Goal: Task Accomplishment & Management: Use online tool/utility

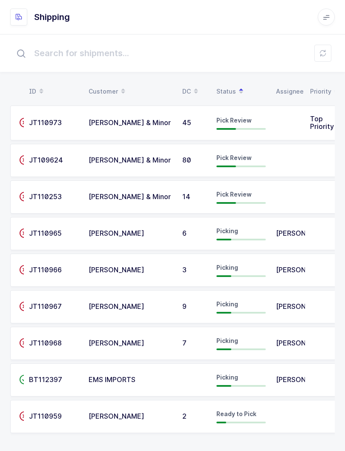
scroll to position [9, 0]
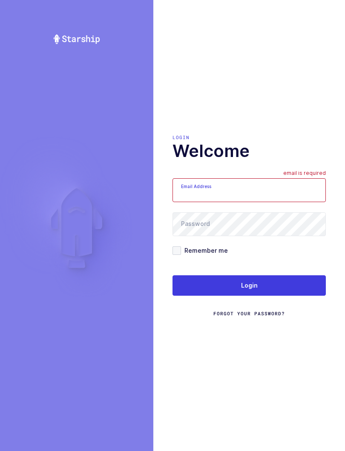
scroll to position [9, 0]
type input "mundo@janustrade.com"
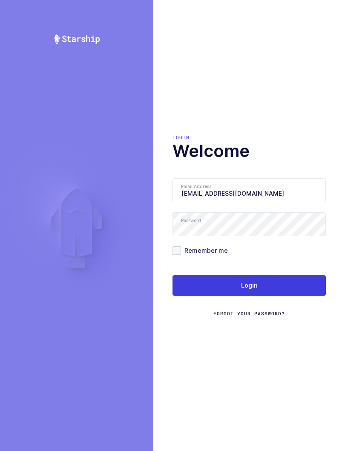
click at [300, 282] on button "Login" at bounding box center [248, 285] width 153 height 20
click at [297, 281] on button "Login" at bounding box center [248, 285] width 153 height 20
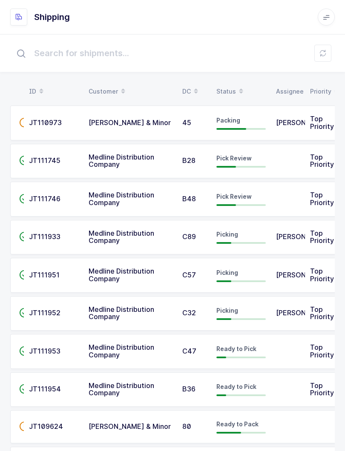
click at [234, 81] on table "ID Customer DC Status Assignee Priority" at bounding box center [174, 91] width 328 height 21
click at [225, 89] on div "Status" at bounding box center [240, 91] width 49 height 14
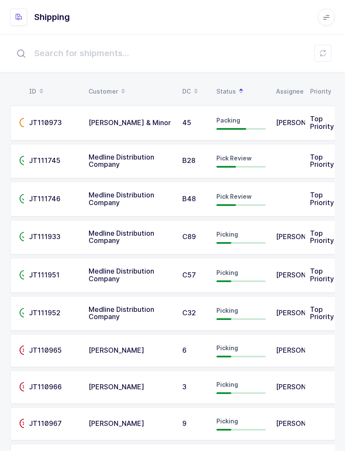
click at [237, 195] on span "Pick Review" at bounding box center [233, 196] width 35 height 7
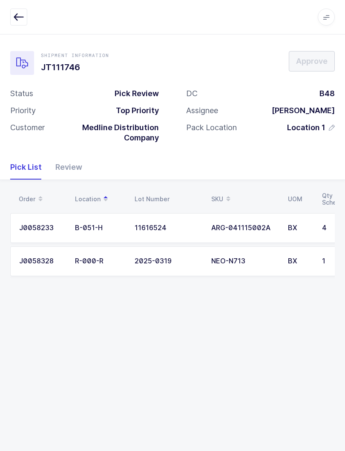
click at [74, 171] on div "Review" at bounding box center [65, 167] width 34 height 25
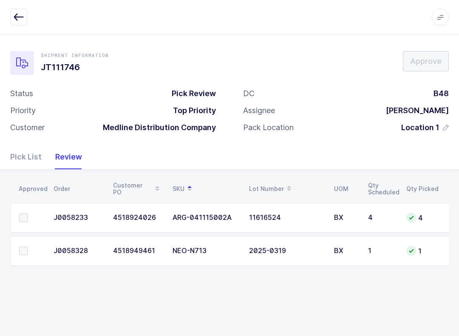
click at [21, 156] on div "Pick List" at bounding box center [29, 157] width 38 height 25
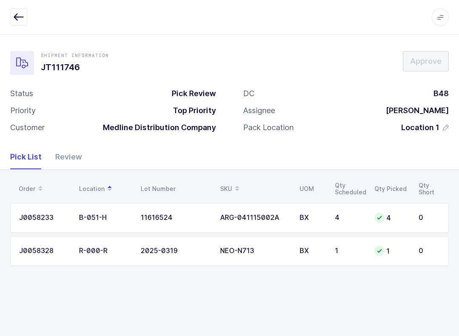
click at [344, 213] on td "4" at bounding box center [350, 218] width 40 height 30
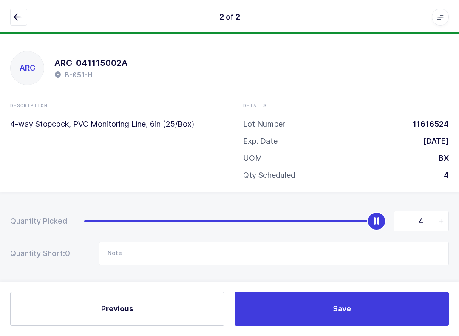
click at [14, 13] on icon "button" at bounding box center [19, 17] width 10 height 10
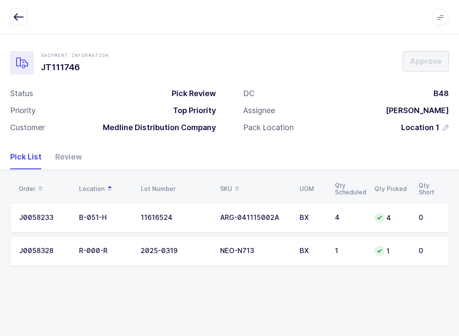
click at [74, 161] on div "Review" at bounding box center [65, 157] width 34 height 25
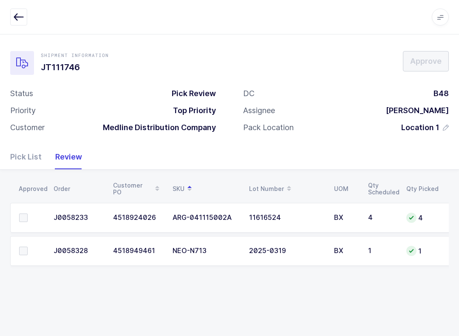
click at [28, 247] on label at bounding box center [31, 251] width 24 height 9
click at [28, 247] on input "checkbox" at bounding box center [28, 247] width 0 height 0
click at [23, 216] on span at bounding box center [23, 218] width 9 height 9
click at [28, 214] on input "checkbox" at bounding box center [28, 214] width 0 height 0
click at [344, 57] on span "Approve" at bounding box center [425, 61] width 31 height 11
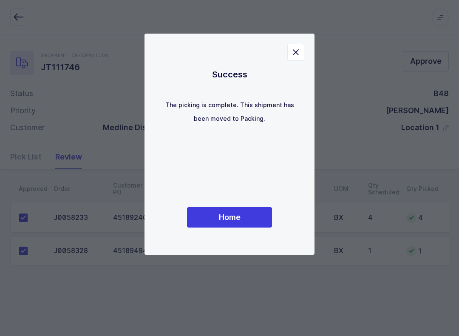
click at [239, 212] on span "Home" at bounding box center [230, 217] width 22 height 11
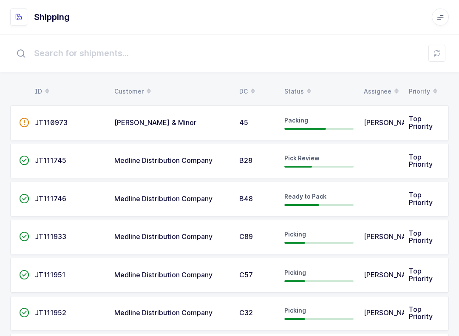
click at [297, 85] on div "Status" at bounding box center [319, 91] width 69 height 14
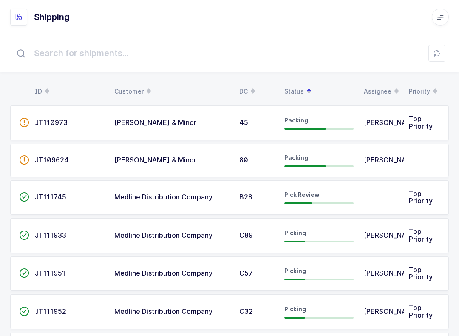
click at [316, 197] on span "Pick Review" at bounding box center [302, 194] width 35 height 7
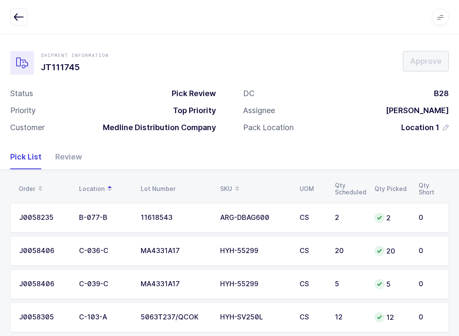
scroll to position [15, 0]
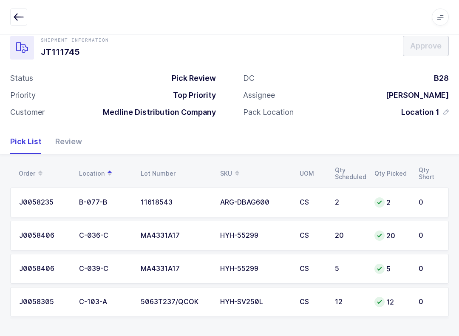
click at [64, 138] on div "Review" at bounding box center [65, 141] width 34 height 25
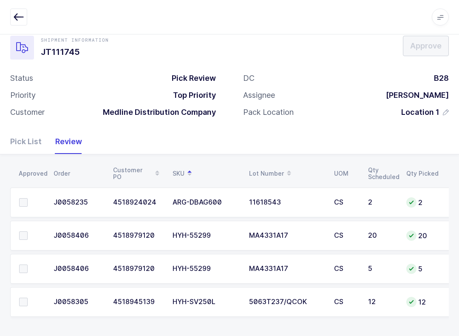
click at [25, 201] on span at bounding box center [23, 202] width 9 height 9
click at [28, 198] on input "checkbox" at bounding box center [28, 198] width 0 height 0
click at [20, 302] on span at bounding box center [23, 302] width 9 height 9
click at [28, 298] on input "checkbox" at bounding box center [28, 298] width 0 height 0
click at [28, 231] on label at bounding box center [31, 235] width 24 height 9
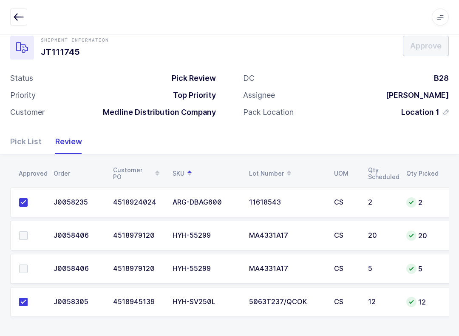
click at [28, 231] on input "checkbox" at bounding box center [28, 231] width 0 height 0
click at [32, 262] on td at bounding box center [29, 269] width 38 height 30
click at [31, 266] on label at bounding box center [31, 269] width 24 height 9
click at [28, 265] on input "checkbox" at bounding box center [28, 265] width 0 height 0
click at [344, 38] on button "Approve" at bounding box center [426, 46] width 46 height 20
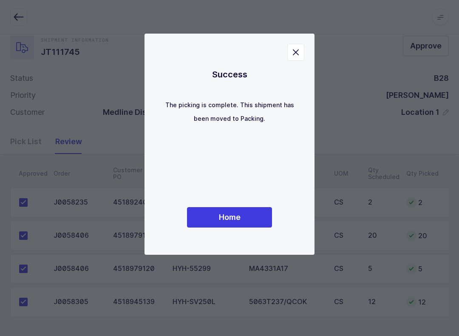
click at [249, 213] on button "Home" at bounding box center [229, 217] width 85 height 20
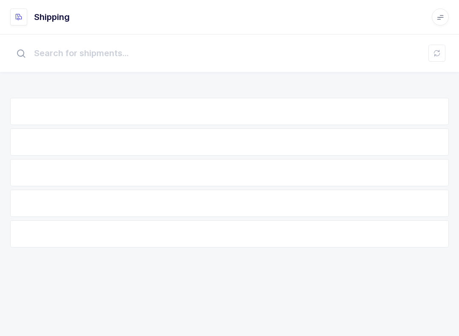
scroll to position [9, 0]
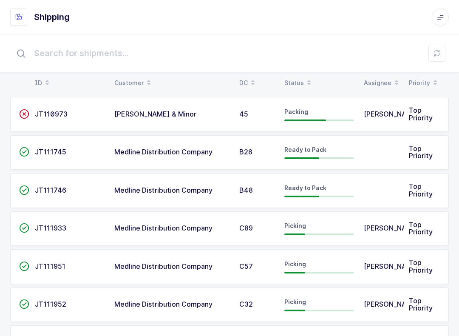
click at [307, 74] on table "ID Customer DC Status Assignee Priority" at bounding box center [229, 82] width 439 height 21
click at [291, 64] on input "text" at bounding box center [229, 53] width 439 height 27
click at [299, 74] on table "ID Customer DC Status Assignee Priority" at bounding box center [229, 82] width 439 height 21
click at [297, 83] on div "Status" at bounding box center [319, 83] width 69 height 14
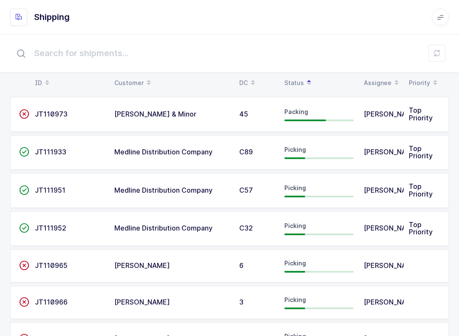
click at [296, 148] on span "Picking" at bounding box center [296, 149] width 22 height 7
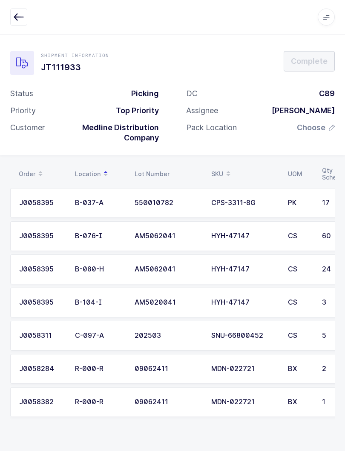
click at [17, 16] on icon "button" at bounding box center [19, 17] width 10 height 10
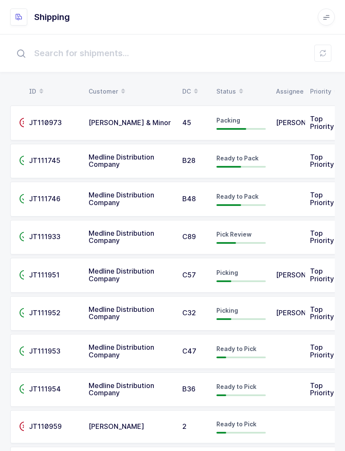
click at [324, 51] on icon at bounding box center [322, 53] width 7 height 7
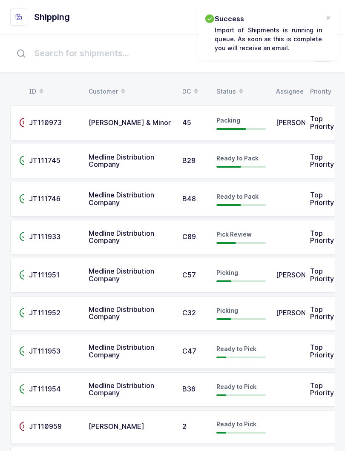
click at [229, 90] on div "Status" at bounding box center [240, 91] width 49 height 14
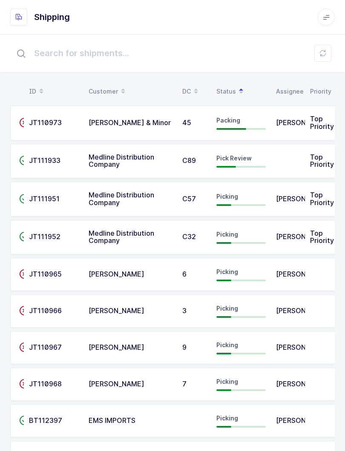
click at [225, 161] on span "Pick Review" at bounding box center [233, 157] width 35 height 7
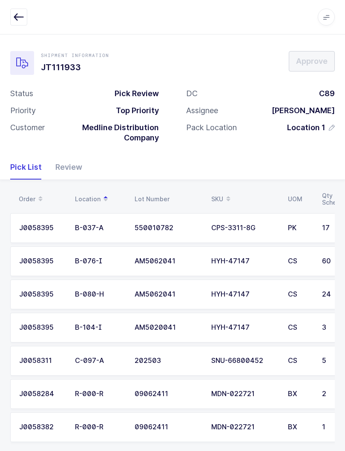
click at [71, 160] on div "Review" at bounding box center [65, 167] width 34 height 25
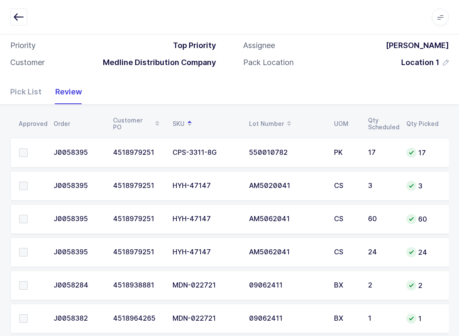
scroll to position [115, 0]
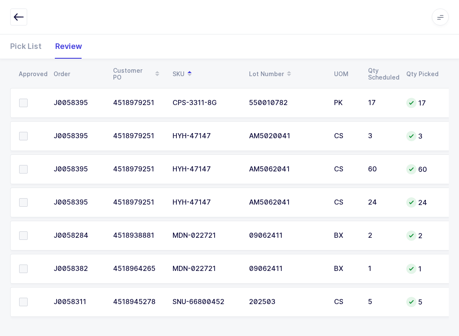
click at [34, 200] on label at bounding box center [31, 202] width 24 height 9
click at [28, 198] on input "checkbox" at bounding box center [28, 198] width 0 height 0
click at [28, 132] on label at bounding box center [31, 136] width 24 height 9
click at [28, 132] on input "checkbox" at bounding box center [28, 132] width 0 height 0
click at [26, 160] on td at bounding box center [29, 169] width 38 height 30
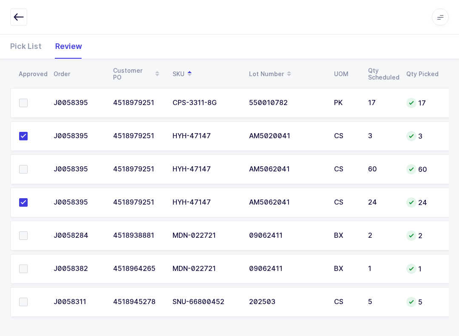
click at [34, 165] on label at bounding box center [31, 169] width 24 height 9
click at [28, 165] on input "checkbox" at bounding box center [28, 165] width 0 height 0
click at [29, 265] on label at bounding box center [31, 269] width 24 height 9
click at [28, 265] on input "checkbox" at bounding box center [28, 265] width 0 height 0
click at [30, 237] on label at bounding box center [31, 235] width 24 height 9
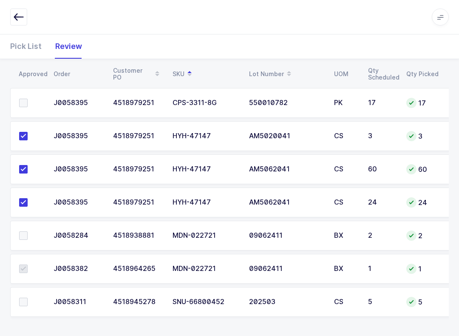
click at [28, 231] on input "checkbox" at bounding box center [28, 231] width 0 height 0
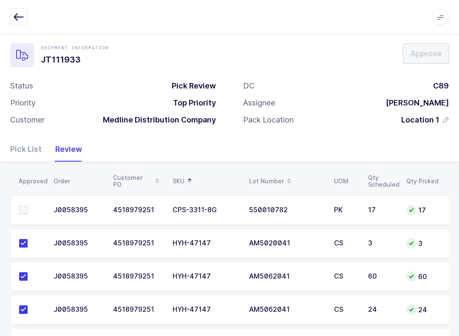
scroll to position [0, 0]
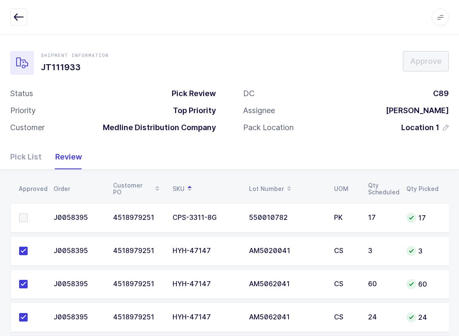
click at [34, 214] on label at bounding box center [31, 218] width 24 height 9
click at [28, 214] on input "checkbox" at bounding box center [28, 214] width 0 height 0
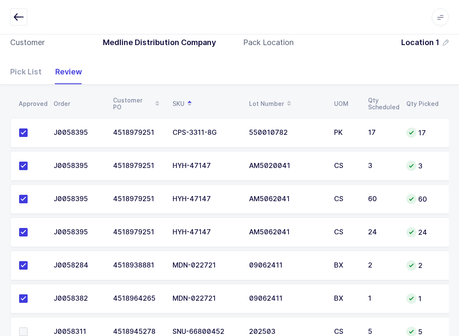
scroll to position [115, 0]
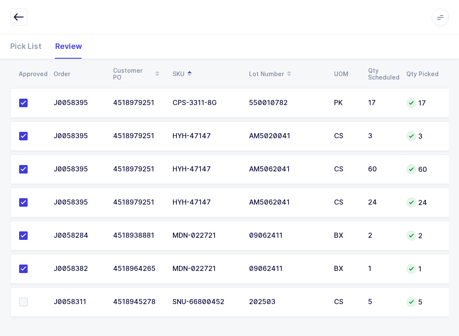
click at [30, 298] on label at bounding box center [31, 302] width 24 height 9
click at [28, 298] on input "checkbox" at bounding box center [28, 298] width 0 height 0
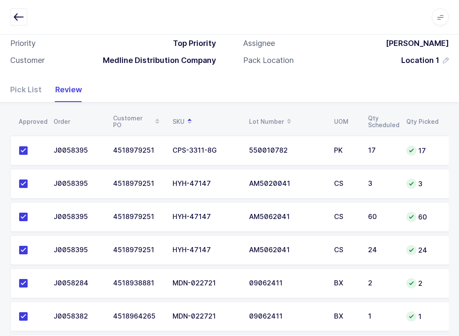
scroll to position [0, 0]
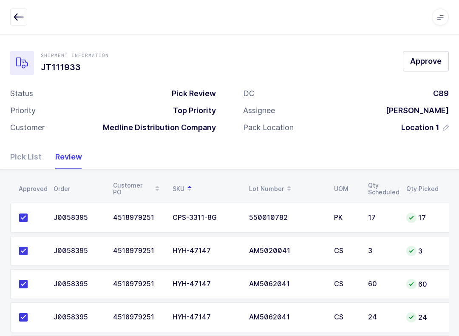
click at [344, 67] on button "Approve" at bounding box center [426, 61] width 46 height 20
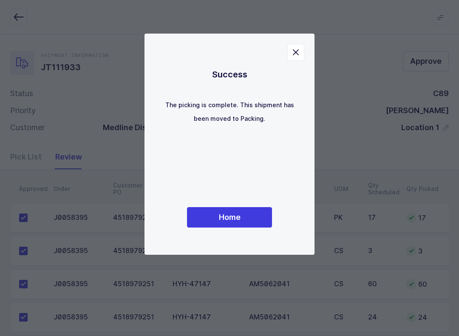
click at [240, 212] on span "Home" at bounding box center [230, 217] width 22 height 11
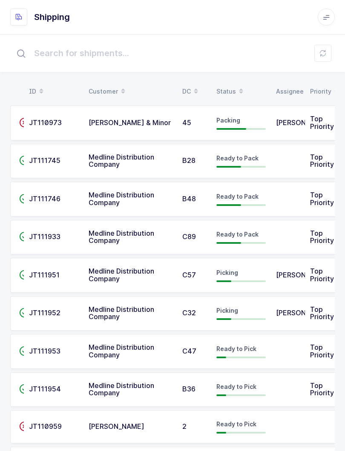
click at [227, 83] on table "ID Customer DC Status Assignee Priority" at bounding box center [174, 91] width 328 height 21
click at [228, 93] on div "Status" at bounding box center [240, 91] width 49 height 14
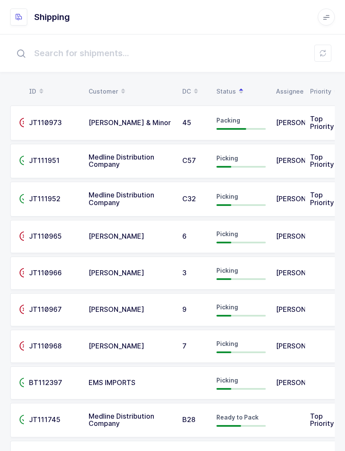
click at [271, 203] on td "[PERSON_NAME]" at bounding box center [288, 199] width 34 height 35
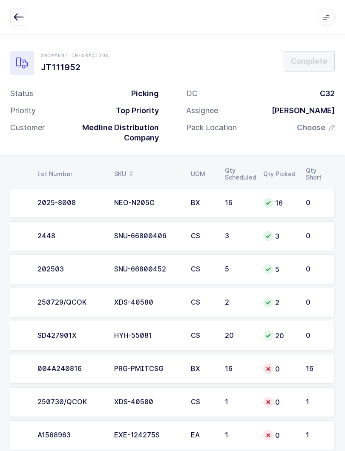
click at [19, 261] on td "C-097-A" at bounding box center [3, 269] width 60 height 30
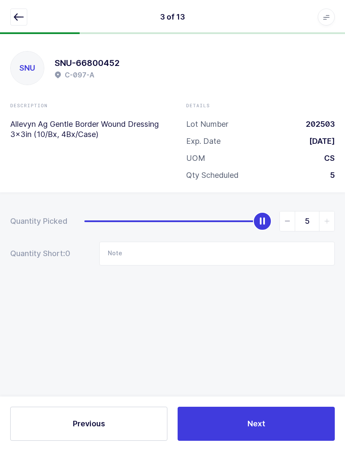
click at [52, 349] on div "SNU SNU-66800452 C-097-A Description Allevyn Ag Gentle Border Wound Dressing 3x…" at bounding box center [172, 242] width 345 height 417
click at [20, 15] on icon "button" at bounding box center [19, 17] width 10 height 10
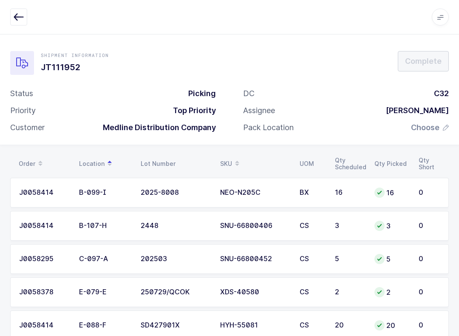
click at [17, 19] on icon "button" at bounding box center [19, 17] width 10 height 10
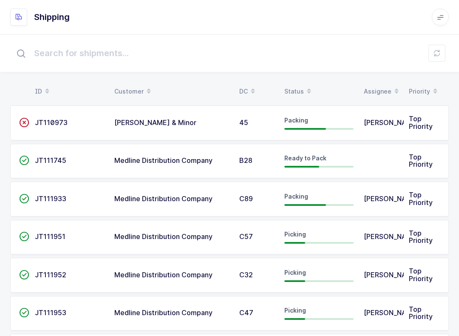
click at [344, 50] on icon at bounding box center [437, 53] width 7 height 7
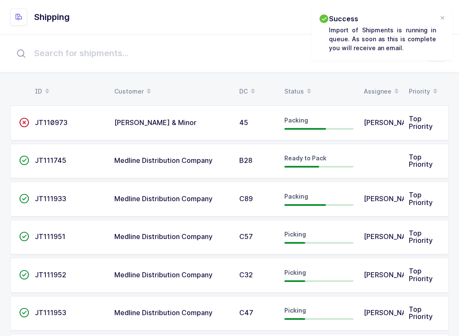
click at [299, 77] on div "ID Customer DC Status Assignee Priority  JT110973 [PERSON_NAME] & Minor 45 Pac…" at bounding box center [229, 321] width 459 height 575
click at [300, 85] on div "Status" at bounding box center [319, 91] width 69 height 14
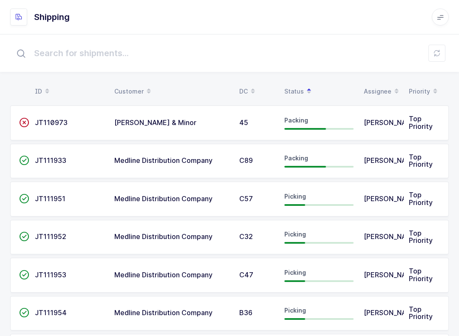
click at [309, 234] on div "Picking" at bounding box center [319, 237] width 69 height 14
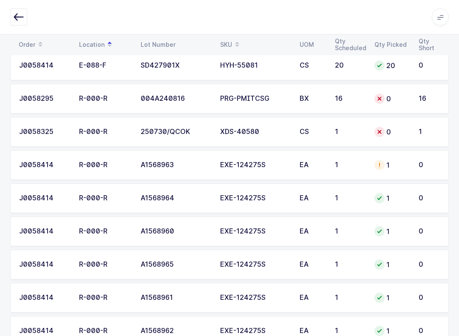
scroll to position [185, 0]
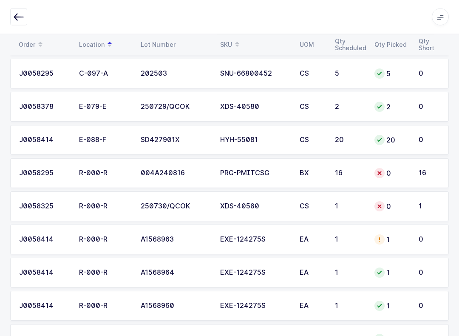
click at [19, 17] on icon "button" at bounding box center [19, 17] width 10 height 10
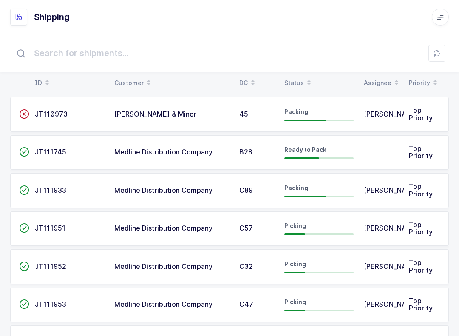
click at [309, 79] on icon at bounding box center [309, 80] width 4 height 4
click at [267, 193] on td "C57" at bounding box center [256, 190] width 45 height 35
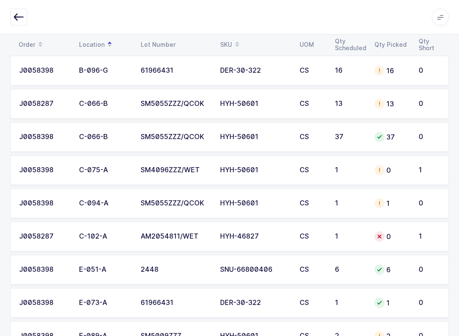
scroll to position [222, 0]
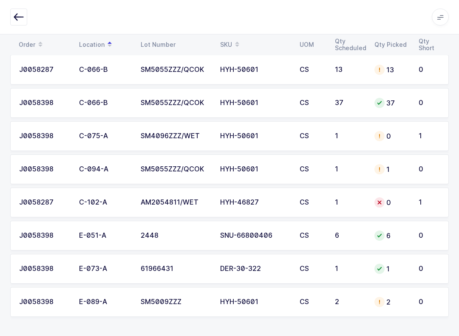
click at [252, 212] on td "HYH-46827" at bounding box center [255, 203] width 80 height 30
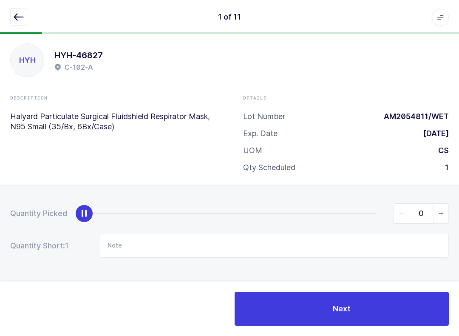
scroll to position [9, 0]
click at [17, 22] on button "button" at bounding box center [18, 17] width 17 height 17
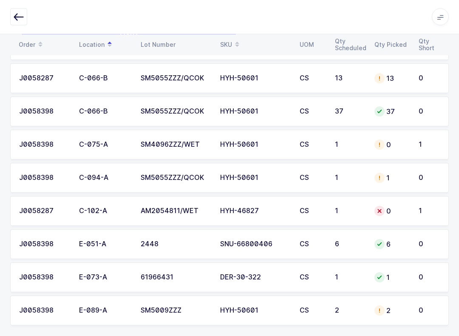
scroll to position [222, 0]
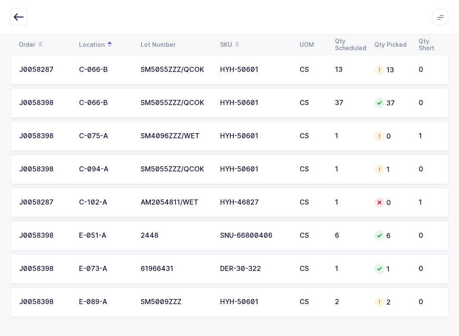
click at [233, 41] on span at bounding box center [237, 44] width 10 height 14
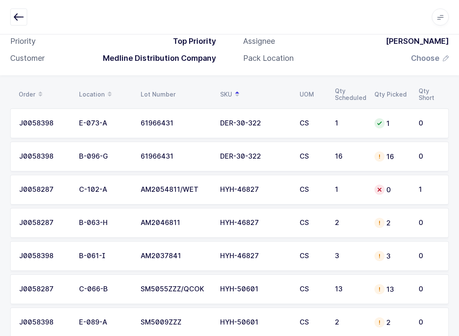
scroll to position [69, 0]
click at [344, 219] on div "2" at bounding box center [392, 223] width 34 height 10
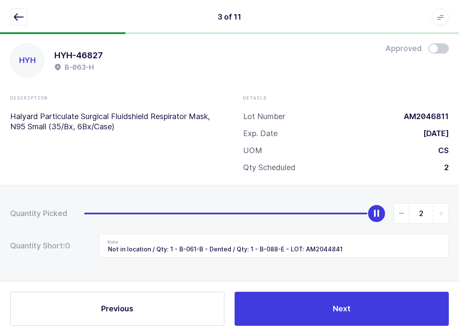
click at [12, 16] on button "button" at bounding box center [18, 17] width 17 height 17
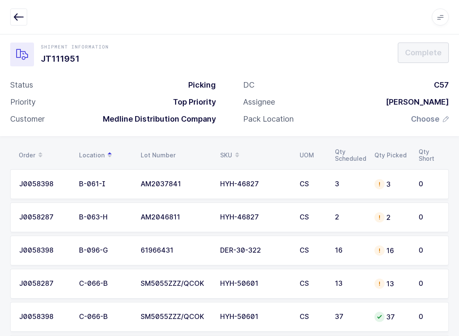
click at [237, 153] on icon at bounding box center [237, 152] width 4 height 4
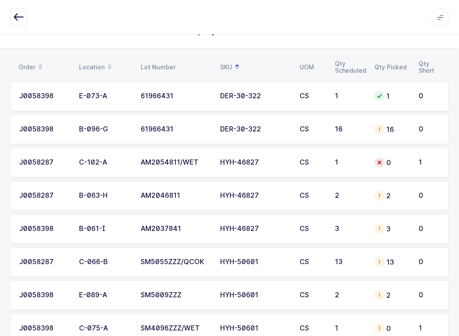
scroll to position [126, 0]
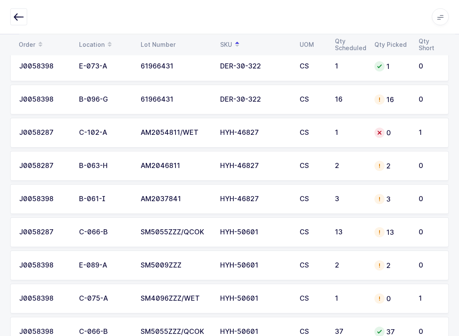
click at [344, 199] on div "3" at bounding box center [392, 199] width 34 height 10
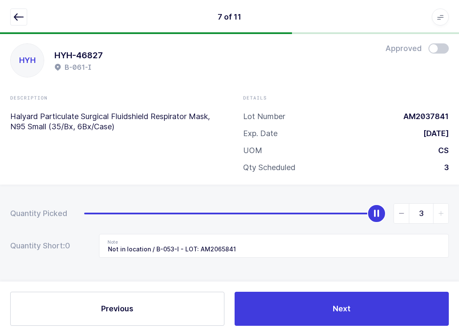
click at [16, 18] on icon "button" at bounding box center [19, 17] width 10 height 10
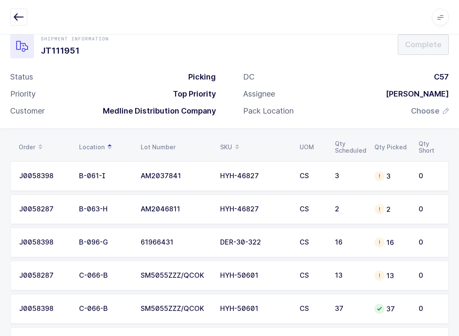
scroll to position [0, 0]
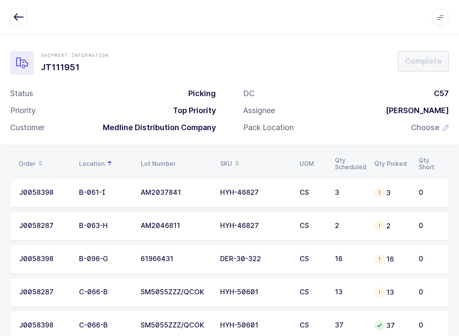
click at [231, 160] on div "SKU" at bounding box center [254, 164] width 69 height 14
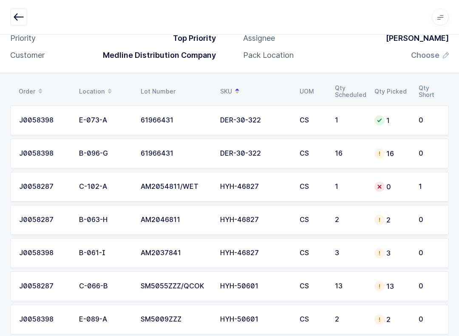
scroll to position [74, 0]
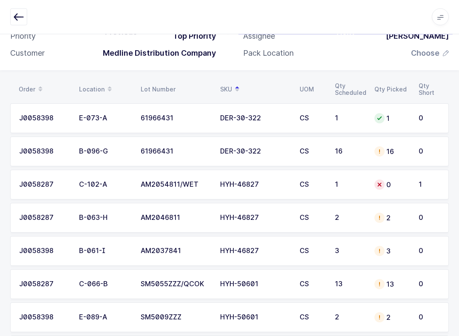
click at [9, 14] on div "Apps Core [GEOGRAPHIC_DATA] Admin Mission Control Purchasing [PERSON_NAME] Logo…" at bounding box center [229, 17] width 459 height 34
click at [24, 9] on button "button" at bounding box center [18, 17] width 17 height 17
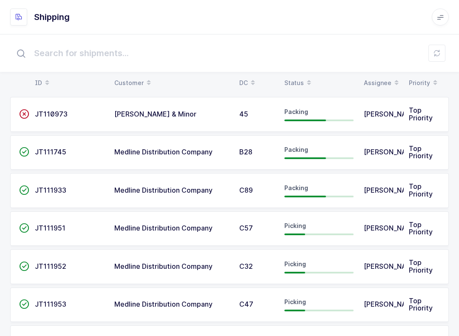
click at [301, 83] on div "Status" at bounding box center [319, 83] width 69 height 14
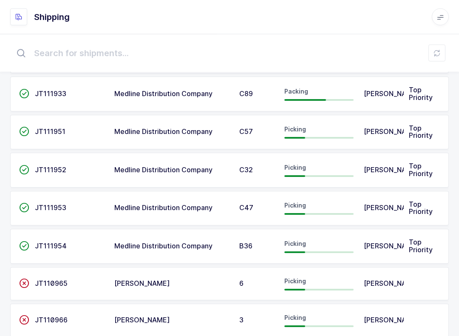
scroll to position [103, 0]
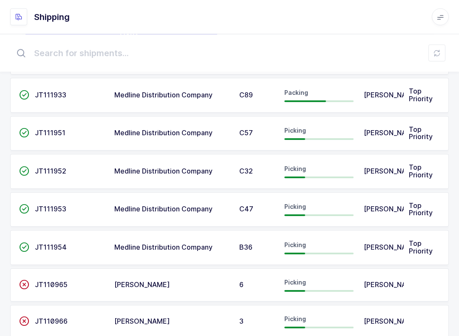
click at [344, 171] on span "[PERSON_NAME]" at bounding box center [392, 171] width 56 height 9
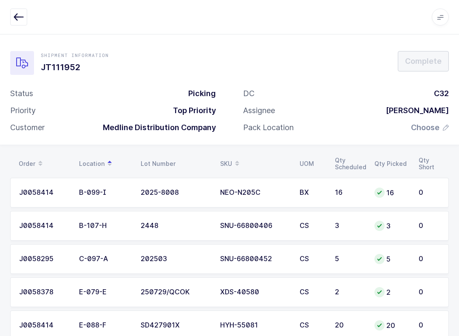
click at [23, 20] on icon "button" at bounding box center [19, 17] width 10 height 10
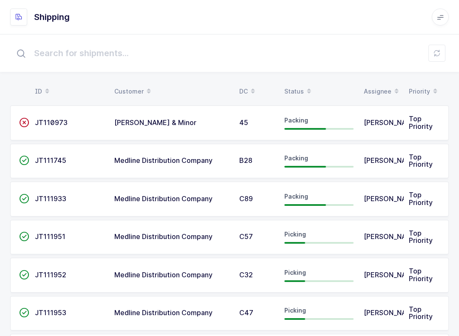
click at [299, 89] on div "Status" at bounding box center [319, 91] width 69 height 14
click at [315, 232] on div "Picking" at bounding box center [319, 237] width 69 height 14
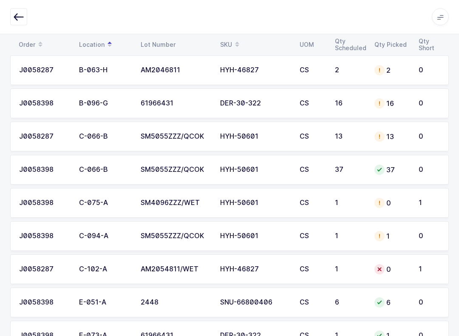
scroll to position [222, 0]
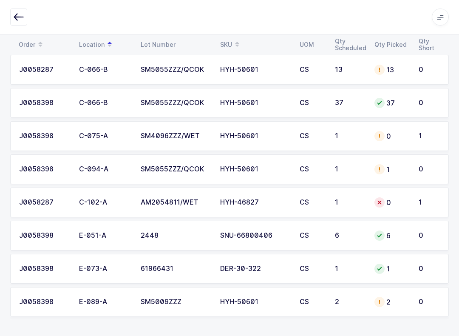
click at [237, 40] on icon at bounding box center [237, 42] width 4 height 4
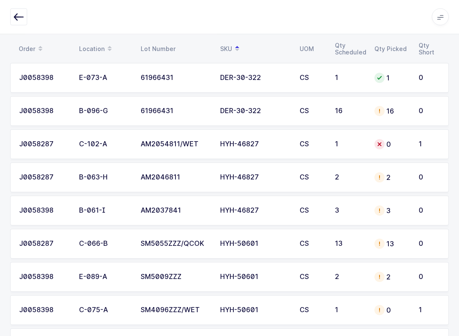
scroll to position [114, 0]
click at [239, 141] on div "HYH-46827" at bounding box center [254, 145] width 69 height 8
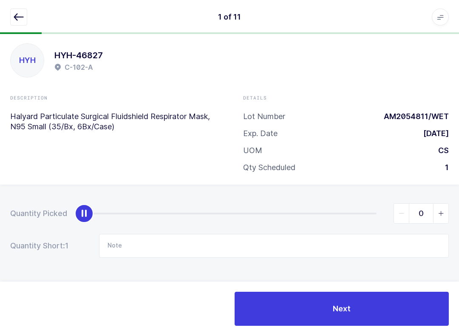
scroll to position [9, 0]
click at [142, 244] on input "Note" at bounding box center [274, 246] width 350 height 24
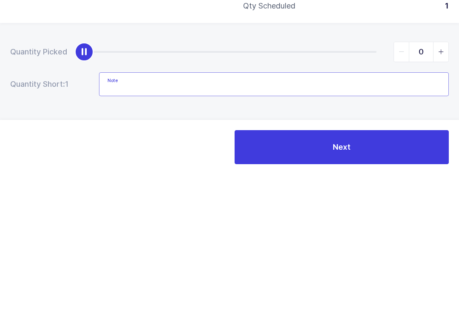
scroll to position [0, 0]
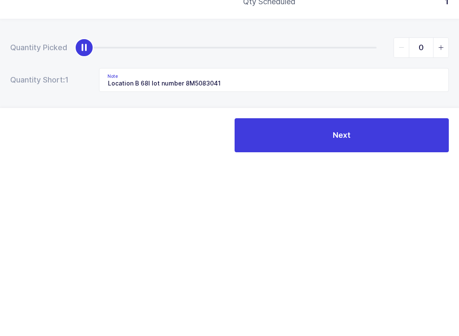
click at [344, 292] on button "Next" at bounding box center [342, 309] width 214 height 34
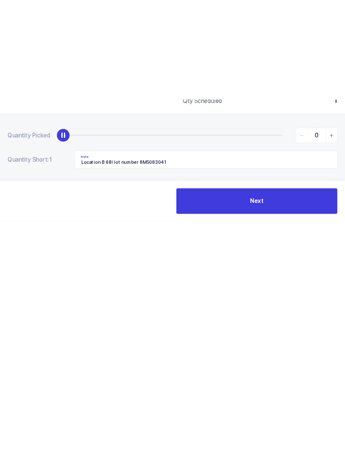
scroll to position [9, 0]
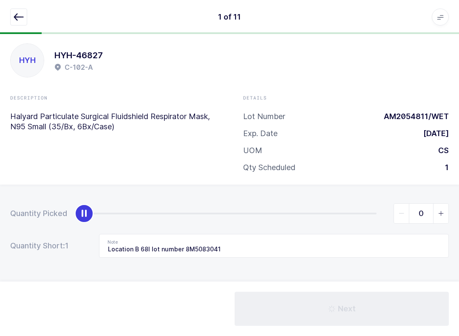
type input "2 missing from location / C-047-A - Qty: 2 - Same lot"
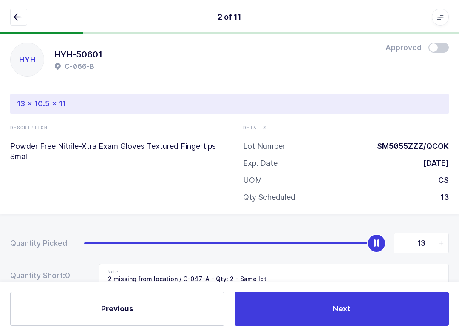
click at [23, 20] on icon "button" at bounding box center [19, 17] width 10 height 10
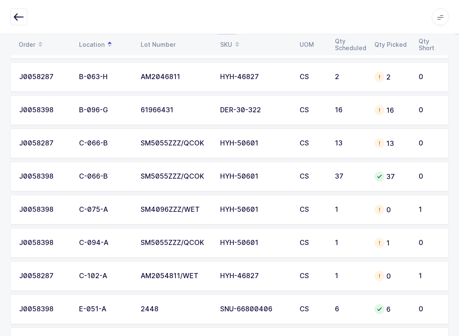
scroll to position [0, 0]
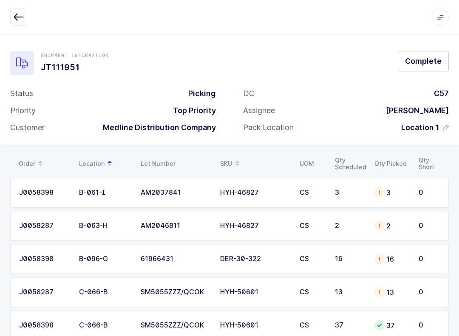
click at [14, 20] on icon "button" at bounding box center [19, 17] width 10 height 10
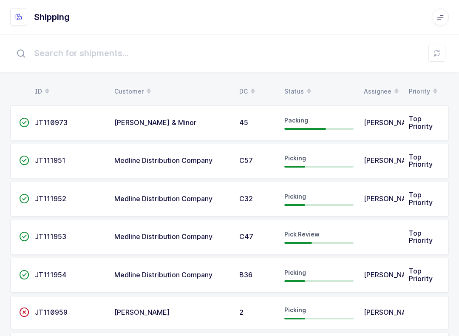
click at [344, 52] on icon at bounding box center [437, 53] width 7 height 7
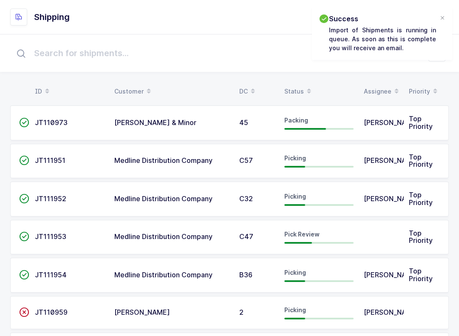
click at [304, 91] on span at bounding box center [309, 91] width 10 height 14
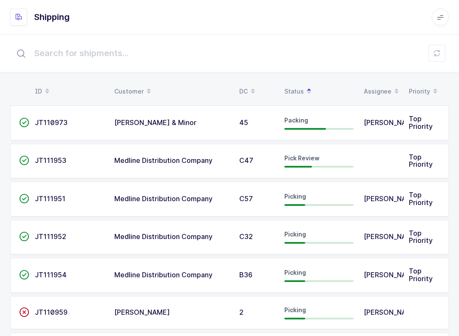
click at [344, 196] on td "Picking" at bounding box center [319, 199] width 80 height 35
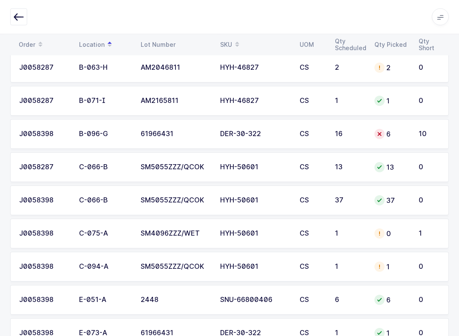
scroll to position [159, 0]
click at [235, 46] on icon at bounding box center [237, 47] width 4 height 4
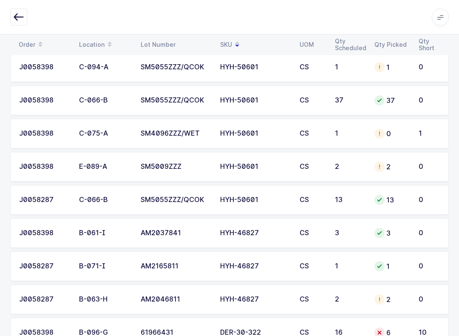
click at [235, 37] on span at bounding box center [237, 44] width 10 height 14
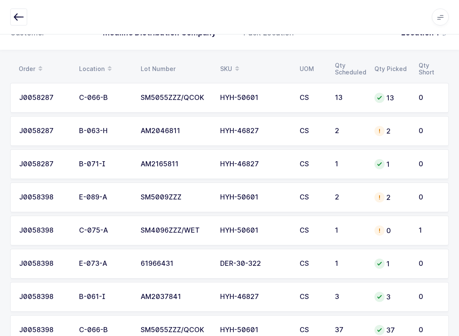
scroll to position [80, 0]
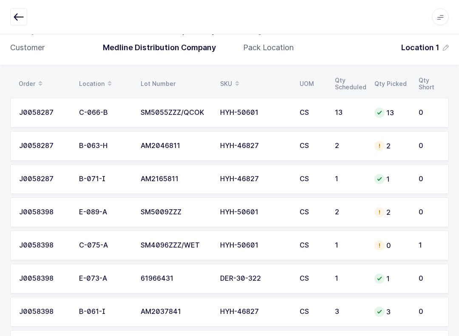
click at [287, 209] on div "HYH-50601" at bounding box center [254, 213] width 69 height 8
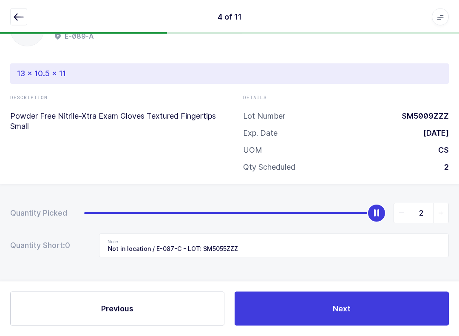
scroll to position [36, 0]
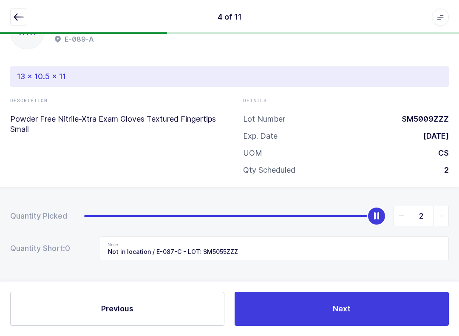
click at [19, 17] on icon "button" at bounding box center [19, 17] width 10 height 10
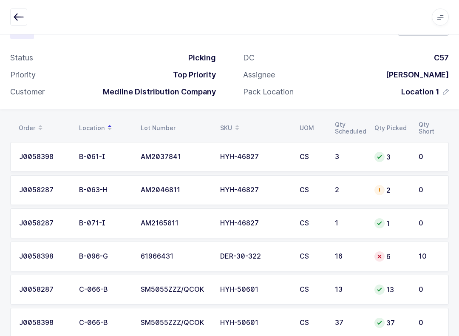
scroll to position [9, 0]
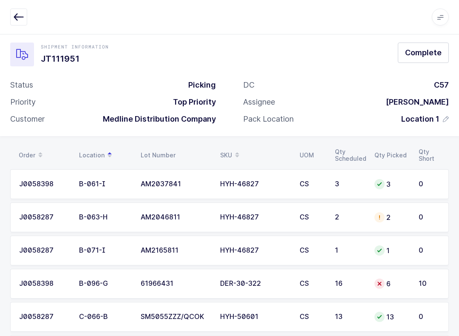
click at [237, 151] on icon at bounding box center [237, 152] width 4 height 4
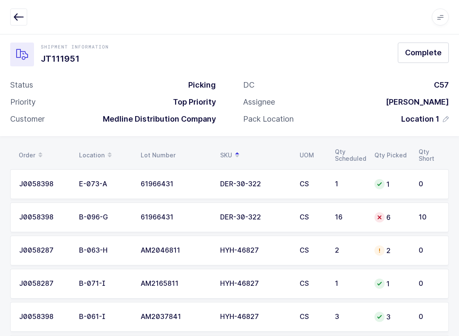
click at [344, 216] on icon at bounding box center [379, 217] width 7 height 7
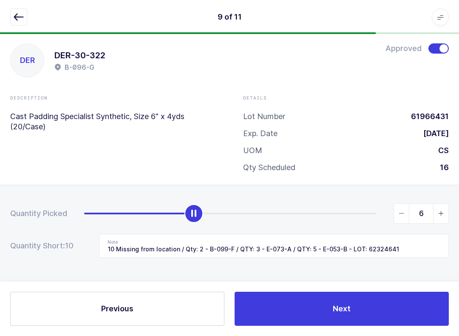
click at [19, 15] on icon "button" at bounding box center [19, 17] width 10 height 10
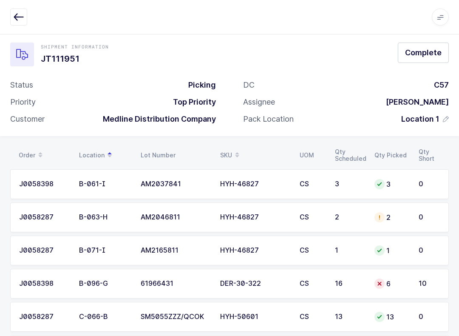
click at [230, 152] on div "SKU" at bounding box center [254, 155] width 69 height 14
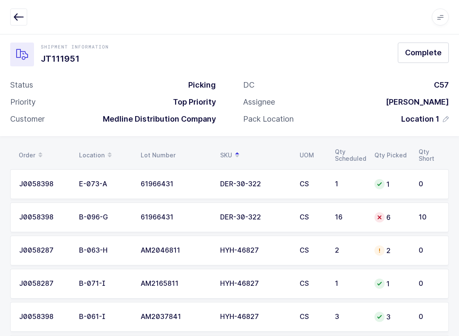
click at [344, 251] on icon at bounding box center [379, 250] width 7 height 7
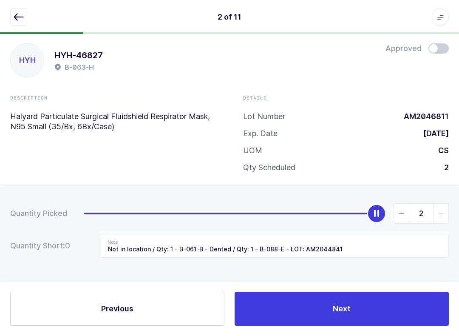
click at [16, 17] on icon "button" at bounding box center [19, 17] width 10 height 10
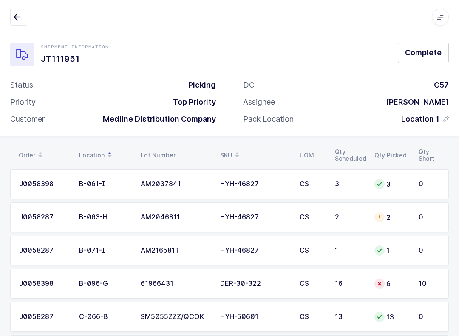
click at [238, 148] on span at bounding box center [237, 155] width 10 height 14
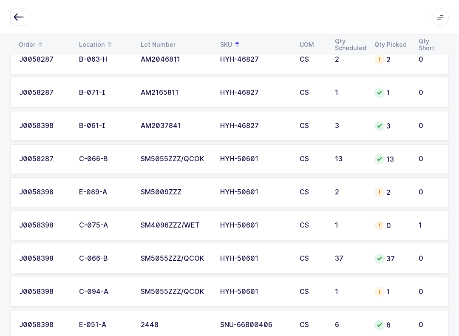
scroll to position [204, 0]
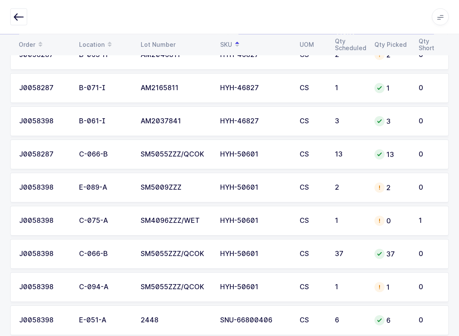
click at [344, 188] on div at bounding box center [380, 188] width 10 height 10
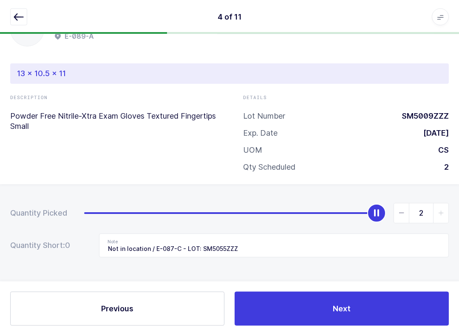
scroll to position [36, 0]
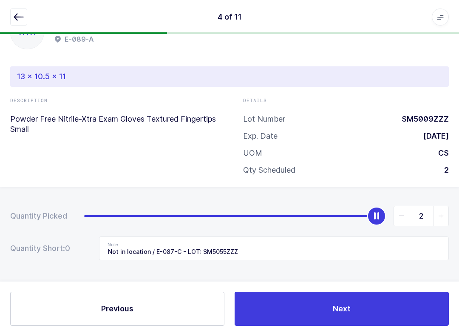
click at [18, 18] on icon "button" at bounding box center [19, 17] width 10 height 10
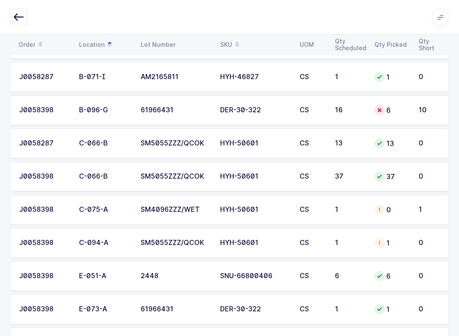
scroll to position [222, 0]
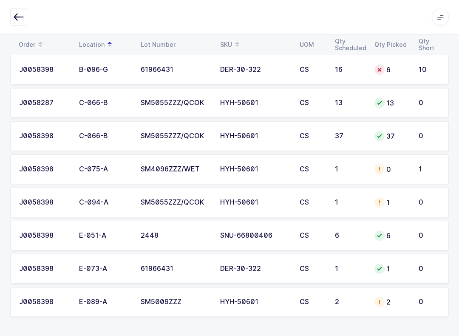
click at [336, 305] on td "2" at bounding box center [350, 302] width 40 height 30
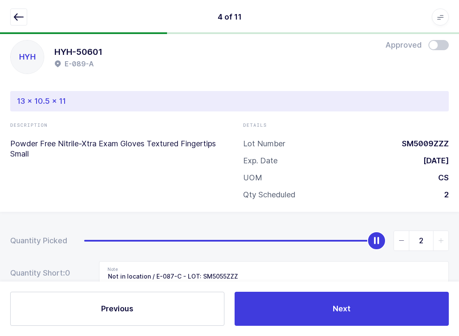
scroll to position [36, 0]
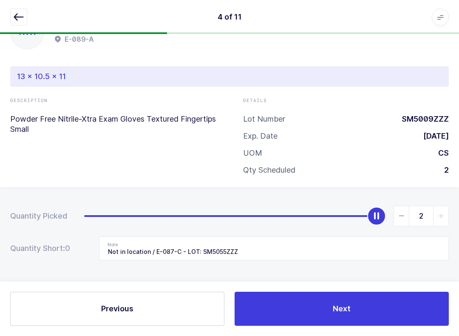
click at [17, 23] on button "button" at bounding box center [18, 17] width 17 height 17
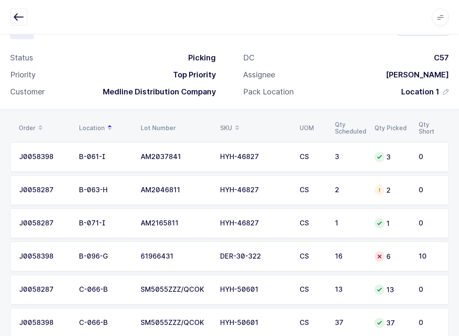
scroll to position [9, 0]
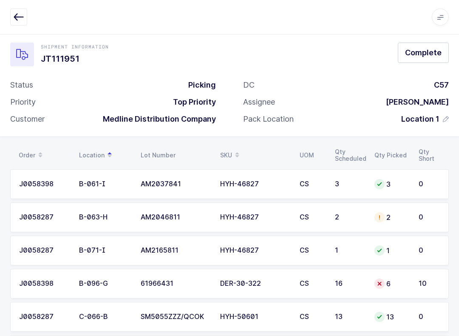
click at [238, 150] on icon at bounding box center [237, 152] width 4 height 4
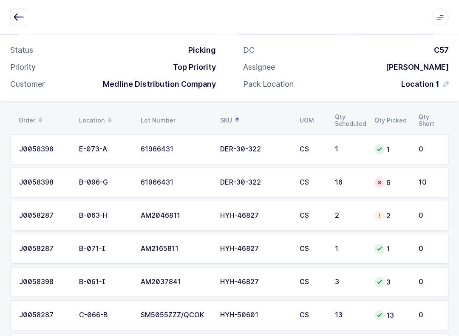
scroll to position [50, 0]
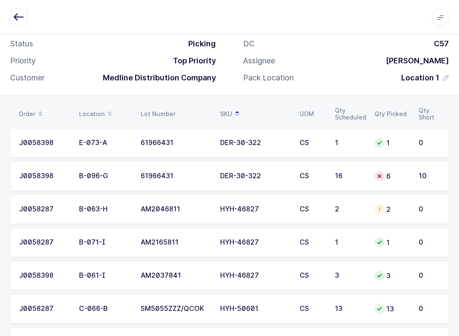
click at [301, 206] on div "CS" at bounding box center [312, 209] width 25 height 8
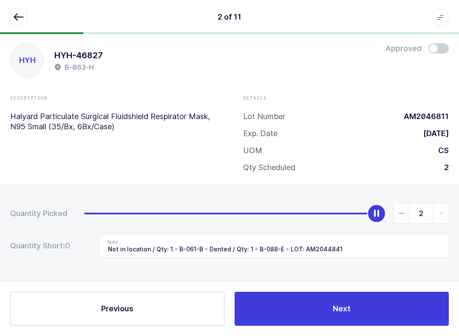
scroll to position [9, 0]
click at [0, 18] on html "2 of 11 Apps Core [GEOGRAPHIC_DATA] Admin Mission Control Purchasing [PERSON_NA…" at bounding box center [229, 164] width 459 height 344
click at [21, 15] on icon "button" at bounding box center [19, 17] width 10 height 10
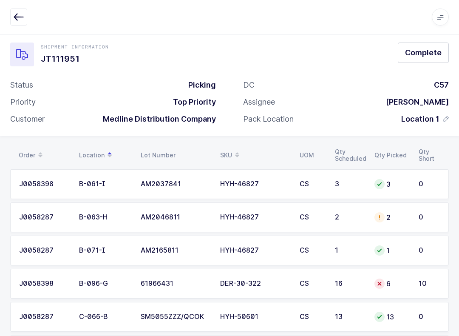
click at [242, 145] on table "Order Location Lot Number SKU UOM Qty Scheduled Qty Picked Qty Short" at bounding box center [229, 155] width 439 height 21
click at [237, 157] on icon at bounding box center [237, 157] width 4 height 4
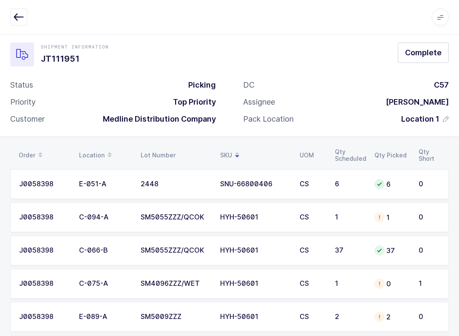
click at [234, 152] on span at bounding box center [237, 155] width 10 height 14
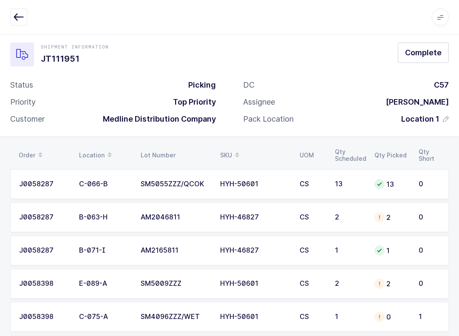
click at [234, 152] on span at bounding box center [237, 155] width 10 height 14
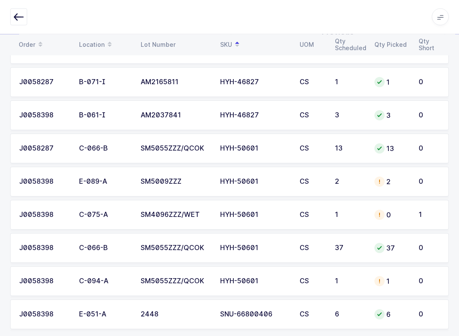
scroll to position [222, 0]
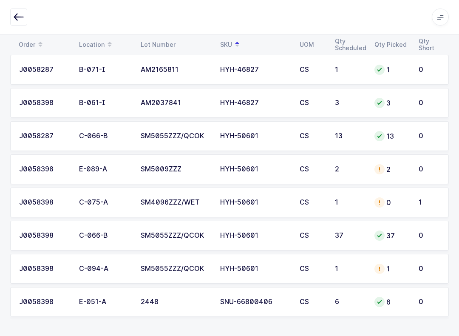
click at [344, 208] on td "0" at bounding box center [392, 203] width 44 height 30
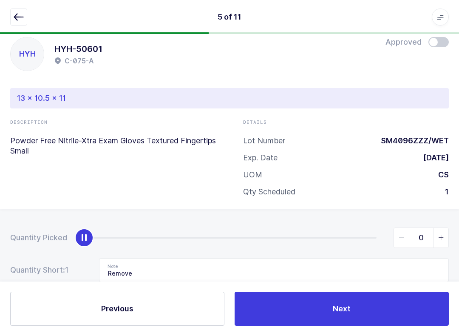
scroll to position [0, 0]
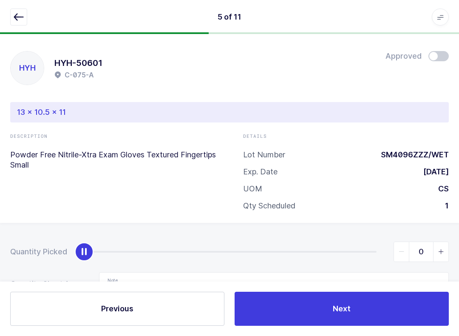
click at [24, 17] on button "button" at bounding box center [18, 17] width 17 height 17
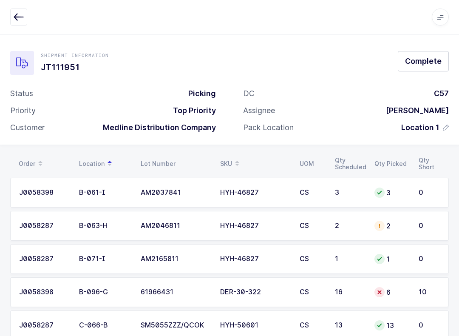
click at [234, 154] on table "Order Location Lot Number SKU UOM Qty Scheduled Qty Picked Qty Short" at bounding box center [229, 163] width 439 height 21
click at [231, 157] on div "SKU" at bounding box center [254, 164] width 69 height 14
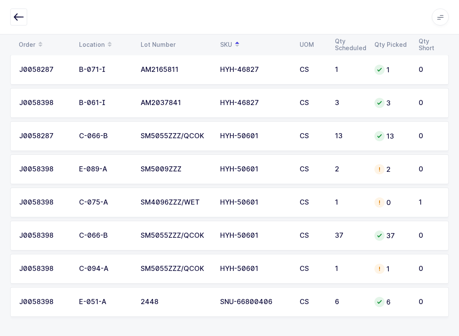
scroll to position [108, 0]
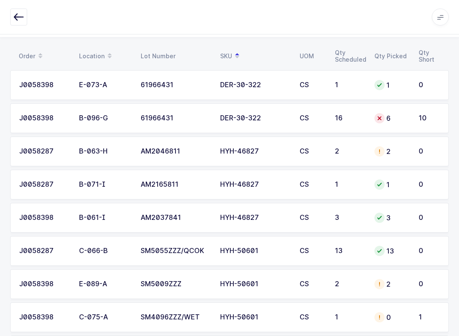
click at [344, 315] on td "0" at bounding box center [392, 317] width 44 height 30
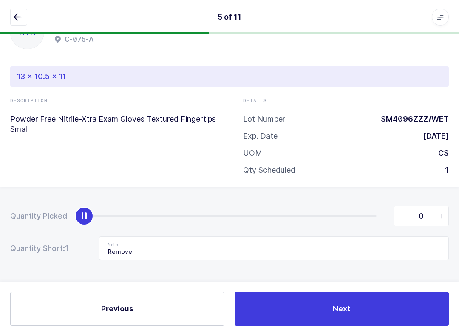
scroll to position [0, 0]
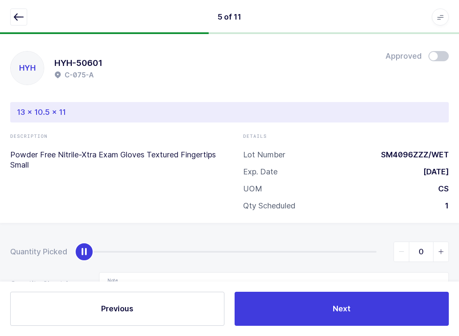
click at [26, 1] on div "5 of 11 Apps Core [GEOGRAPHIC_DATA] Admin Mission Control Purchasing [PERSON_NA…" at bounding box center [229, 17] width 459 height 34
click at [8, 21] on div "5 of 11 Apps Core [GEOGRAPHIC_DATA] Admin Mission Control Purchasing [PERSON_NA…" at bounding box center [229, 17] width 459 height 34
click at [22, 6] on div "5 of 11 Apps Core [GEOGRAPHIC_DATA] Admin Mission Control Purchasing [PERSON_NA…" at bounding box center [229, 17] width 459 height 34
click at [18, 14] on icon "button" at bounding box center [19, 17] width 10 height 10
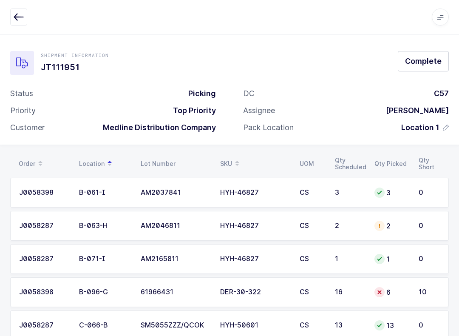
click at [22, 17] on icon "button" at bounding box center [19, 17] width 10 height 10
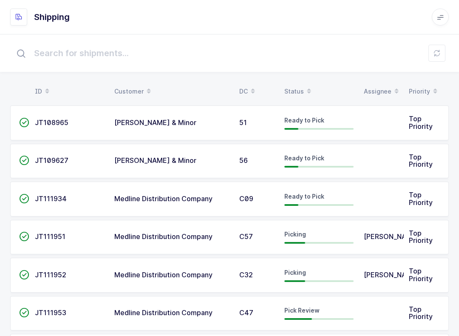
click at [344, 48] on button at bounding box center [437, 53] width 17 height 17
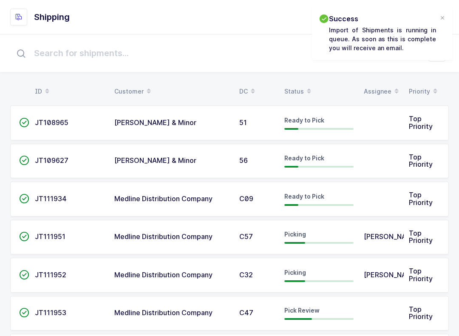
click at [295, 88] on div "Status" at bounding box center [319, 91] width 69 height 14
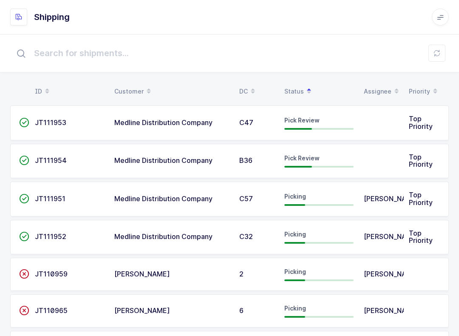
click at [344, 233] on div "[PERSON_NAME]" at bounding box center [381, 237] width 35 height 8
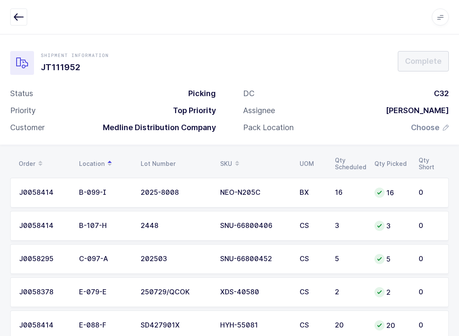
click at [24, 19] on button "button" at bounding box center [18, 17] width 17 height 17
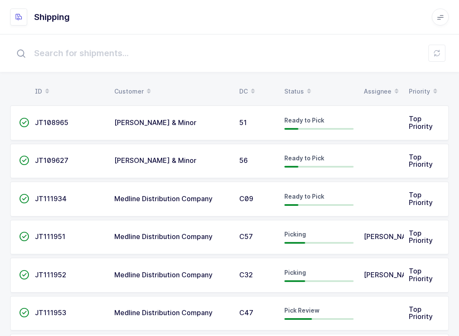
click at [304, 87] on span at bounding box center [309, 91] width 10 height 14
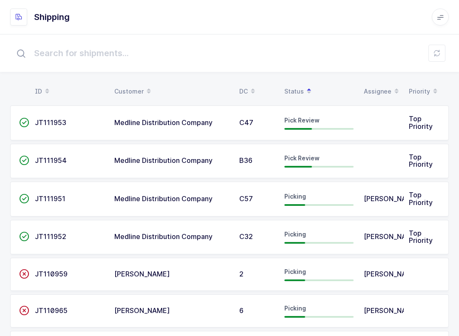
click at [317, 112] on td "Pick Review" at bounding box center [319, 122] width 80 height 35
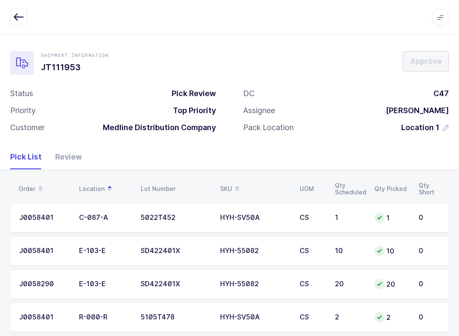
click at [61, 150] on div "Review" at bounding box center [65, 157] width 34 height 25
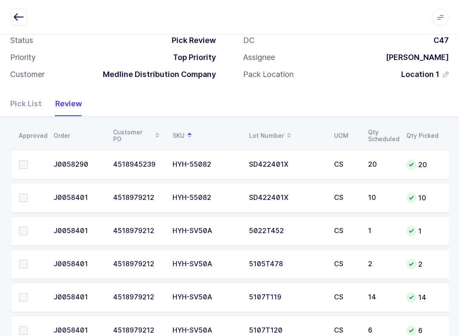
scroll to position [84, 0]
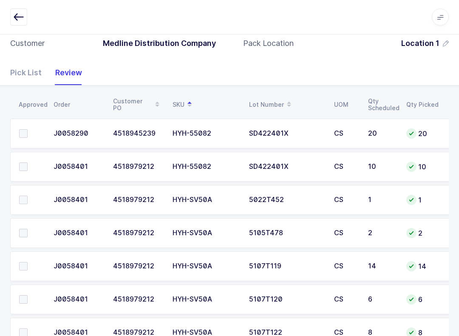
click at [25, 129] on span at bounding box center [23, 133] width 9 height 9
click at [28, 129] on input "checkbox" at bounding box center [28, 129] width 0 height 0
click at [29, 164] on label at bounding box center [31, 166] width 24 height 9
click at [28, 162] on input "checkbox" at bounding box center [28, 162] width 0 height 0
click at [23, 199] on span at bounding box center [23, 200] width 9 height 9
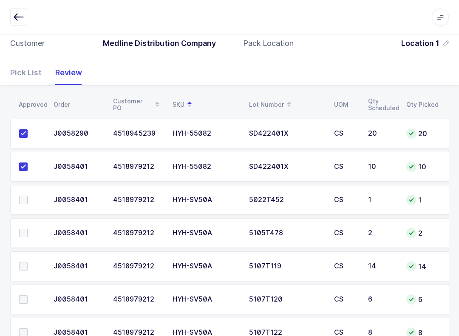
click at [28, 196] on input "checkbox" at bounding box center [28, 196] width 0 height 0
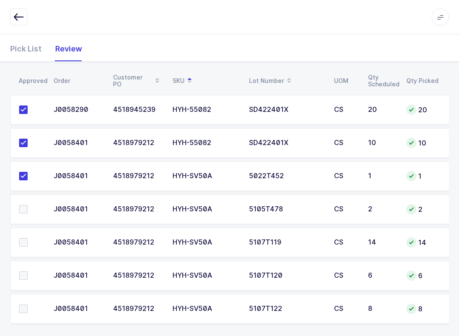
scroll to position [107, 0]
click at [26, 269] on td at bounding box center [29, 277] width 38 height 30
click at [20, 272] on span at bounding box center [23, 276] width 9 height 9
click at [28, 272] on input "checkbox" at bounding box center [28, 272] width 0 height 0
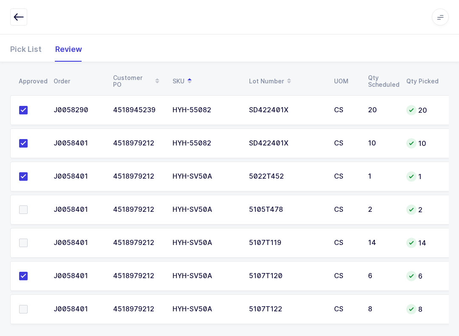
click at [28, 245] on label at bounding box center [31, 243] width 24 height 9
click at [28, 239] on input "checkbox" at bounding box center [28, 239] width 0 height 0
click at [25, 205] on span at bounding box center [23, 209] width 9 height 9
click at [28, 205] on input "checkbox" at bounding box center [28, 205] width 0 height 0
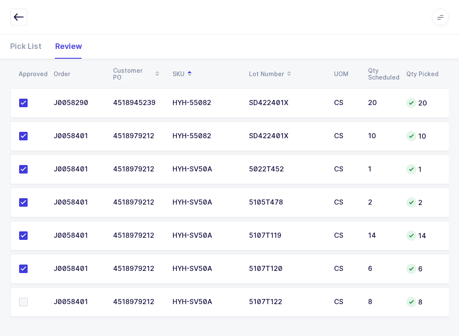
click at [21, 304] on span at bounding box center [23, 302] width 9 height 9
click at [28, 298] on input "checkbox" at bounding box center [28, 298] width 0 height 0
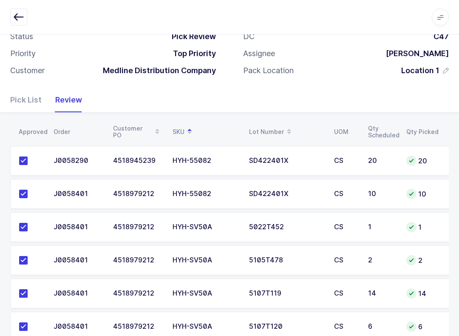
scroll to position [0, 0]
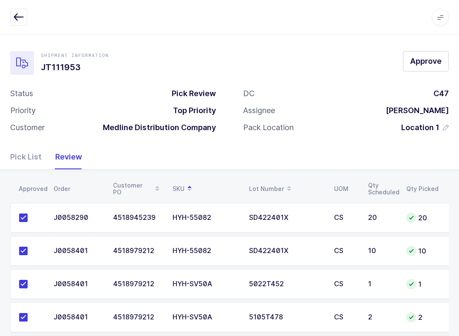
click at [344, 61] on span "Approve" at bounding box center [425, 61] width 31 height 11
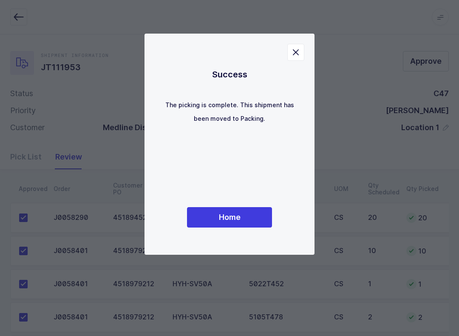
click at [236, 217] on span "Home" at bounding box center [230, 217] width 22 height 11
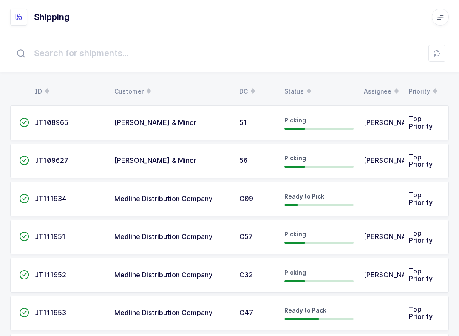
click at [344, 57] on button at bounding box center [437, 53] width 17 height 17
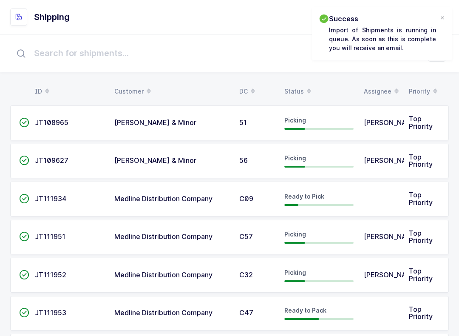
click at [298, 89] on div "Status" at bounding box center [319, 91] width 69 height 14
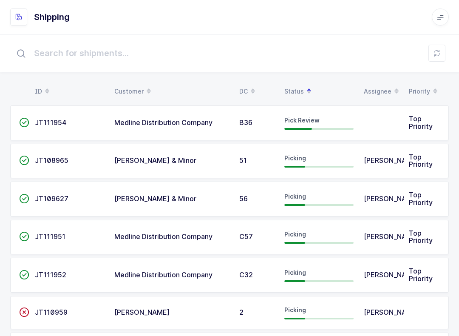
click at [274, 120] on td "B36" at bounding box center [256, 122] width 45 height 35
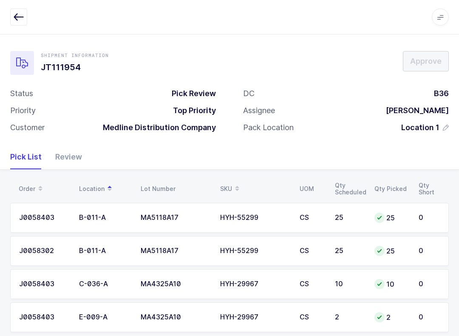
click at [70, 153] on div "Review" at bounding box center [65, 157] width 34 height 25
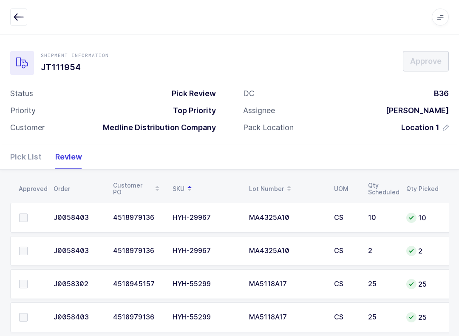
scroll to position [15, 0]
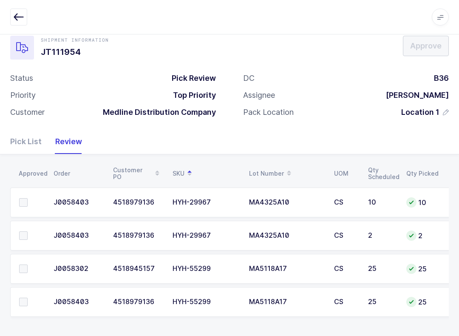
click at [36, 200] on label at bounding box center [31, 202] width 24 height 9
click at [28, 198] on input "checkbox" at bounding box center [28, 198] width 0 height 0
click at [25, 235] on span at bounding box center [23, 235] width 9 height 9
click at [28, 231] on input "checkbox" at bounding box center [28, 231] width 0 height 0
click at [22, 258] on td at bounding box center [29, 269] width 38 height 30
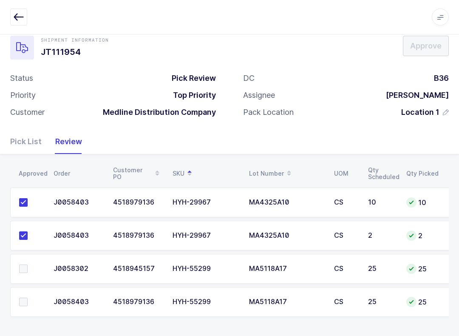
click at [28, 282] on td at bounding box center [29, 269] width 38 height 30
click at [24, 299] on span at bounding box center [23, 302] width 9 height 9
click at [28, 298] on input "checkbox" at bounding box center [28, 298] width 0 height 0
click at [30, 265] on label at bounding box center [31, 269] width 24 height 9
click at [28, 265] on input "checkbox" at bounding box center [28, 265] width 0 height 0
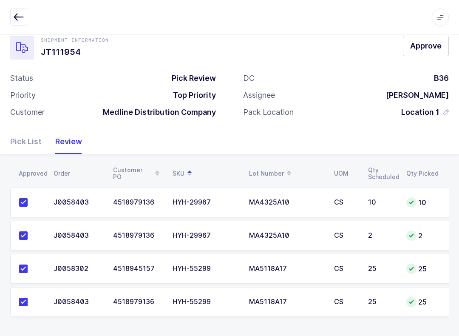
click at [344, 41] on span "Approve" at bounding box center [425, 45] width 31 height 11
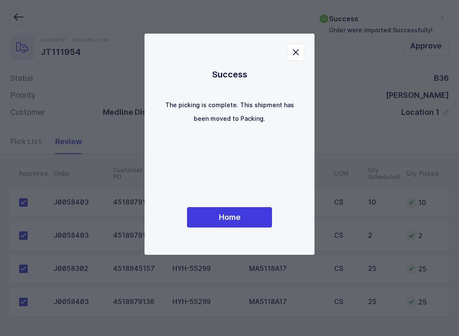
click at [253, 210] on button "Home" at bounding box center [229, 217] width 85 height 20
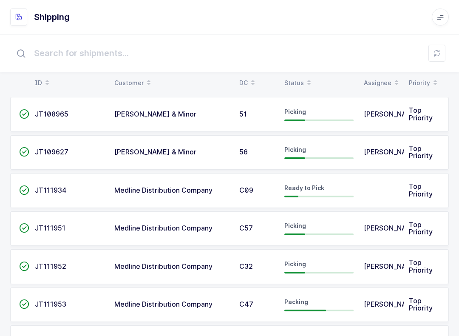
click at [300, 86] on div "Status" at bounding box center [319, 83] width 69 height 14
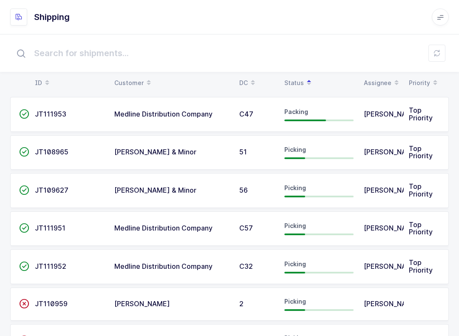
click at [344, 262] on span "[PERSON_NAME]" at bounding box center [392, 266] width 56 height 9
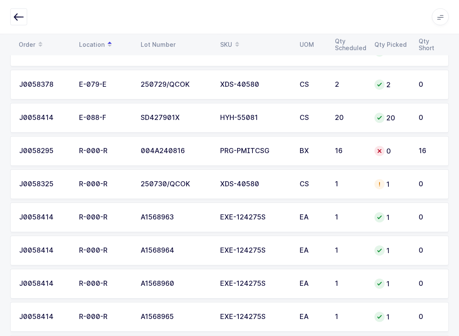
scroll to position [196, 0]
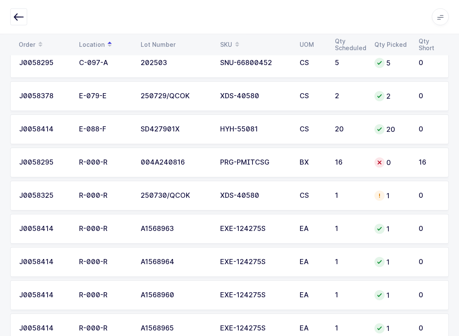
click at [194, 161] on div "004A240816" at bounding box center [175, 163] width 69 height 8
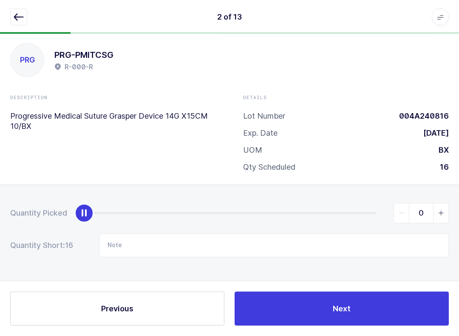
scroll to position [9, 0]
click at [20, 18] on icon "button" at bounding box center [19, 17] width 10 height 10
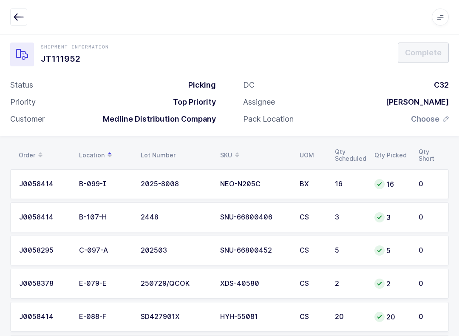
click at [23, 9] on button "button" at bounding box center [18, 17] width 17 height 17
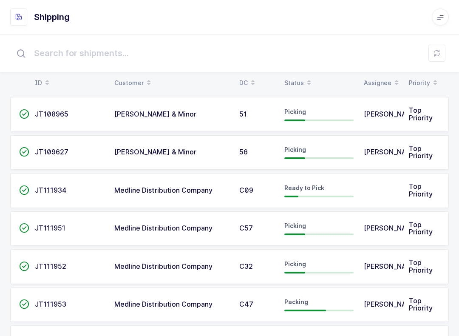
click at [344, 51] on icon at bounding box center [437, 53] width 7 height 7
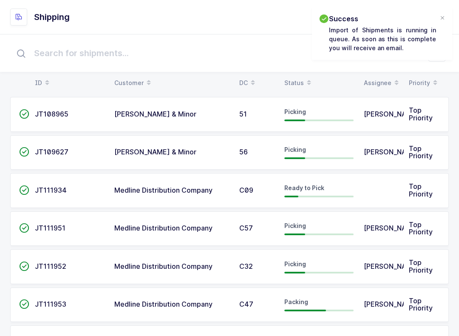
click at [307, 78] on icon at bounding box center [309, 80] width 4 height 4
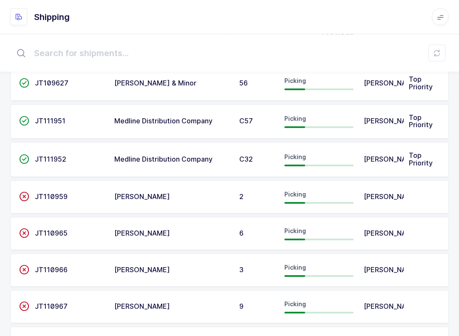
scroll to position [90, 0]
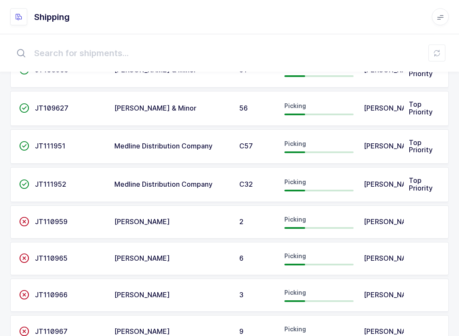
click at [304, 184] on div "Picking" at bounding box center [319, 185] width 69 height 14
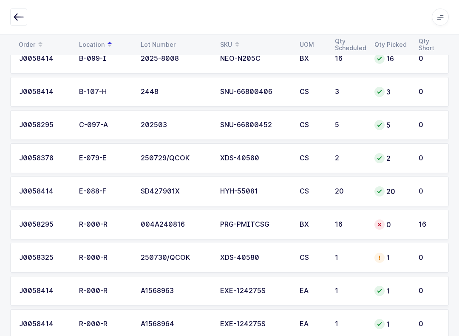
scroll to position [133, 0]
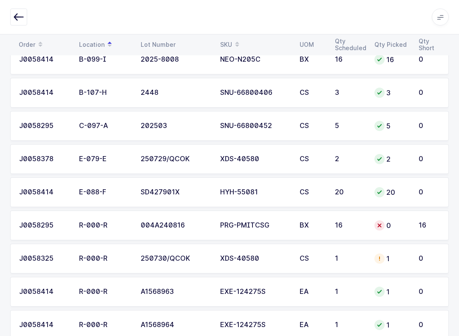
click at [344, 244] on td "1" at bounding box center [350, 259] width 40 height 30
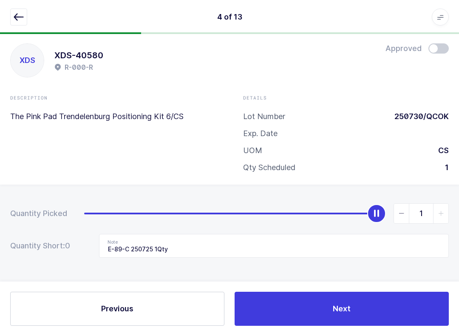
scroll to position [9, 0]
click at [344, 228] on form "Quantity Picked 1 Quantity Short: 0 Note E-89-C 250725 1Qty" at bounding box center [229, 230] width 439 height 54
click at [35, 18] on div at bounding box center [229, 17] width 439 height 17
click at [26, 12] on button "button" at bounding box center [18, 17] width 17 height 17
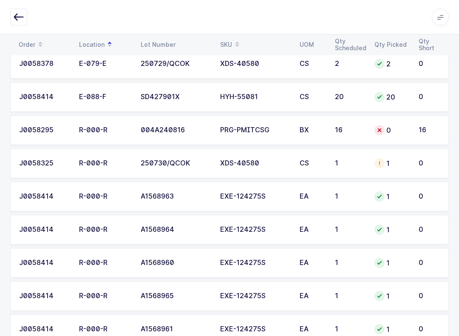
scroll to position [227, 0]
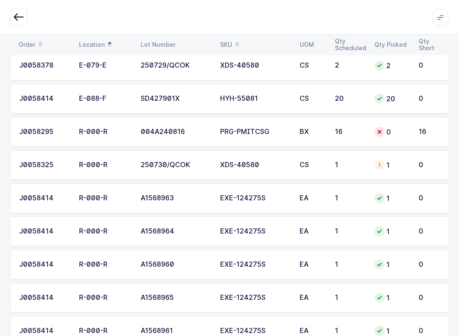
click at [344, 132] on td "16" at bounding box center [350, 132] width 40 height 30
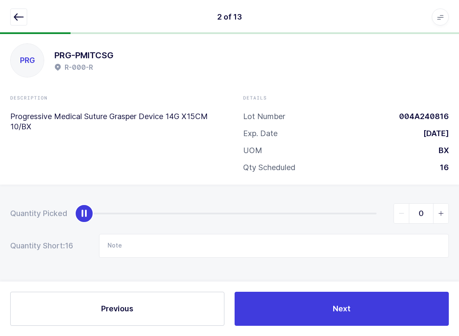
scroll to position [9, 0]
click at [19, 12] on icon "button" at bounding box center [19, 17] width 10 height 10
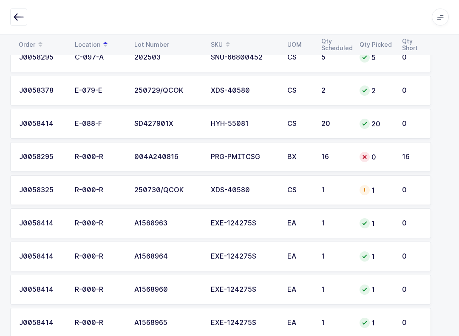
scroll to position [174, 0]
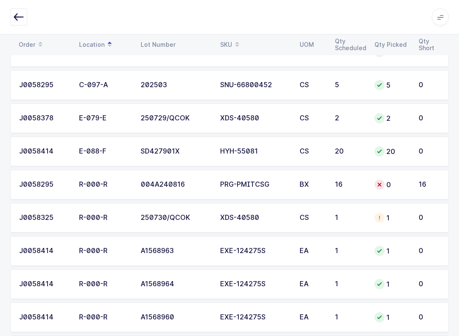
click at [236, 38] on span at bounding box center [237, 44] width 10 height 14
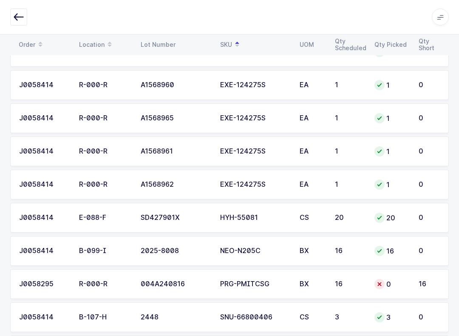
click at [344, 274] on td "16" at bounding box center [350, 284] width 40 height 30
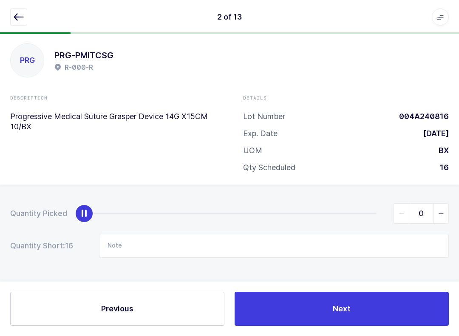
scroll to position [9, 0]
click at [131, 241] on input "Note" at bounding box center [274, 246] width 350 height 24
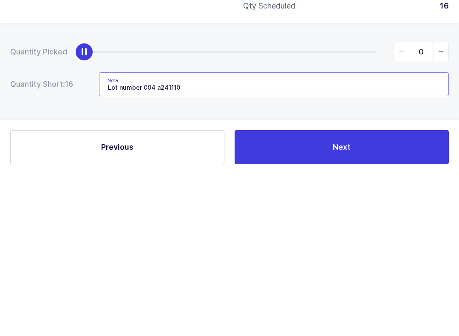
click at [344, 234] on input "Lot number 004 a241110" at bounding box center [274, 246] width 350 height 24
type input "Lot number 004 a241110"
click at [344, 203] on input "0" at bounding box center [421, 213] width 55 height 20
type input "16"
click at [344, 292] on button "Next" at bounding box center [342, 309] width 214 height 34
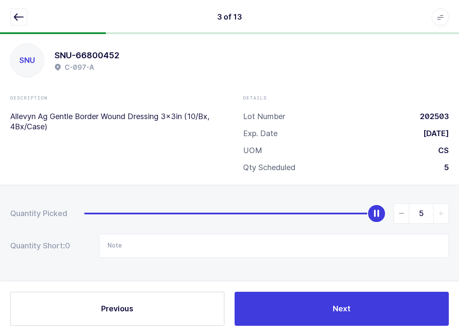
click at [20, 19] on icon "button" at bounding box center [19, 17] width 10 height 10
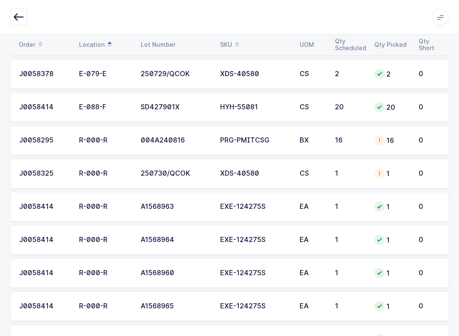
scroll to position [228, 0]
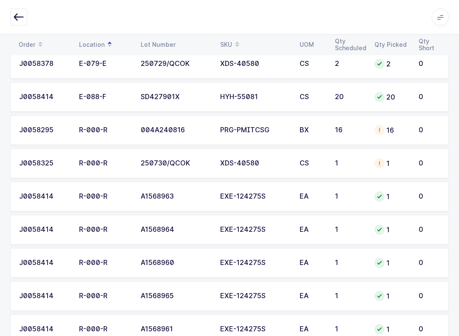
click at [344, 134] on td "16" at bounding box center [392, 130] width 44 height 30
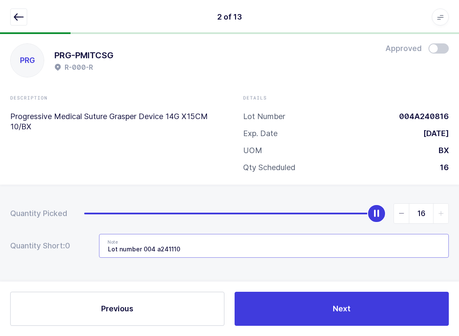
click at [335, 242] on input "Lot number 004 a241110" at bounding box center [274, 246] width 350 height 24
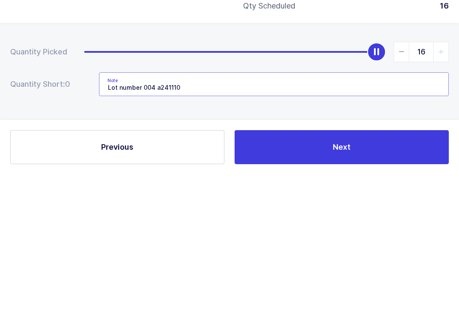
click at [275, 234] on input "Lot number 004 a241110" at bounding box center [274, 246] width 350 height 24
click at [206, 234] on input "Lot number 004 a241110" at bounding box center [274, 246] width 350 height 24
click at [190, 234] on input "Lot number 004 a241110" at bounding box center [274, 246] width 350 height 24
type input "L"
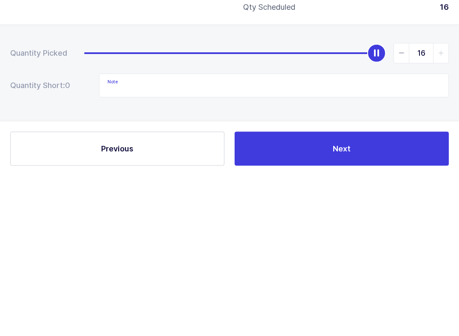
click at [344, 292] on button "Next" at bounding box center [342, 309] width 214 height 34
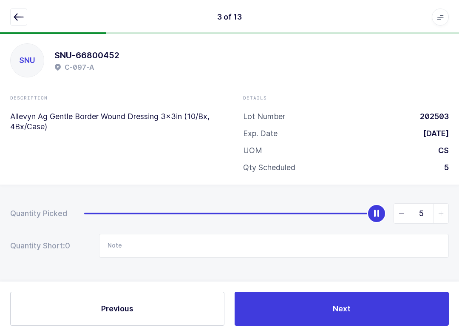
click at [27, 12] on button "button" at bounding box center [18, 17] width 17 height 17
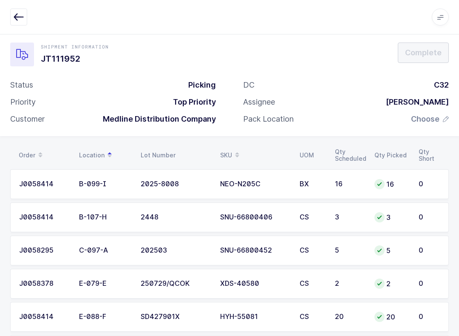
click at [344, 114] on span "Choose" at bounding box center [425, 119] width 28 height 10
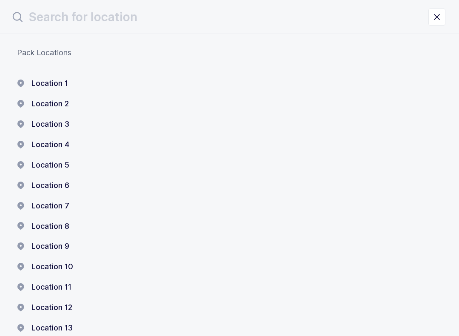
click at [53, 84] on button "Location 1" at bounding box center [42, 83] width 51 height 10
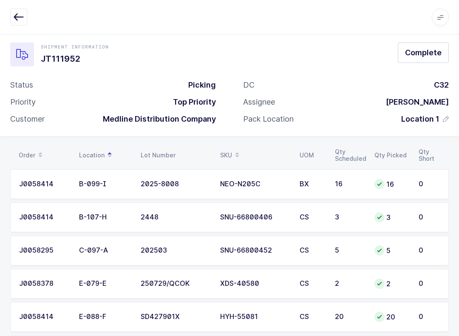
click at [344, 45] on button "Complete" at bounding box center [423, 53] width 51 height 20
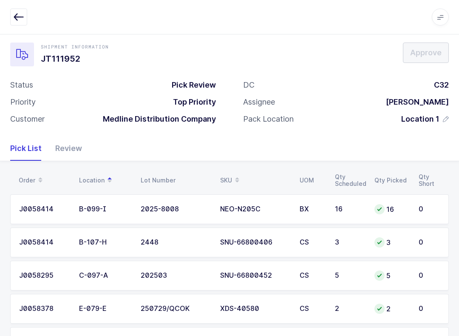
click at [57, 150] on div "Review" at bounding box center [65, 148] width 34 height 25
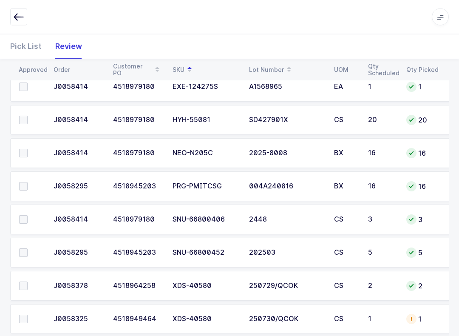
scroll to position [314, 0]
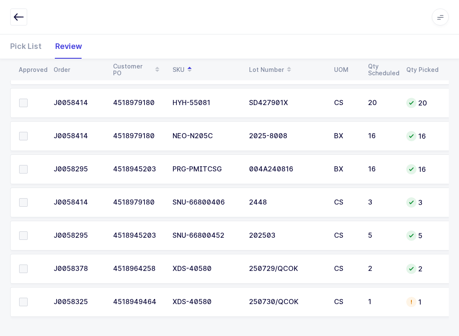
click at [22, 301] on span at bounding box center [23, 302] width 9 height 9
click at [28, 298] on input "checkbox" at bounding box center [28, 298] width 0 height 0
click at [28, 237] on label at bounding box center [31, 235] width 24 height 9
click at [28, 231] on input "checkbox" at bounding box center [28, 231] width 0 height 0
click at [26, 199] on span at bounding box center [23, 202] width 9 height 9
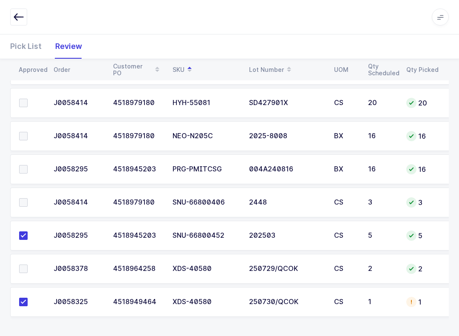
click at [28, 198] on input "checkbox" at bounding box center [28, 198] width 0 height 0
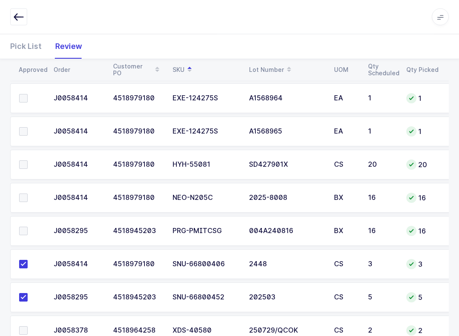
scroll to position [218, 0]
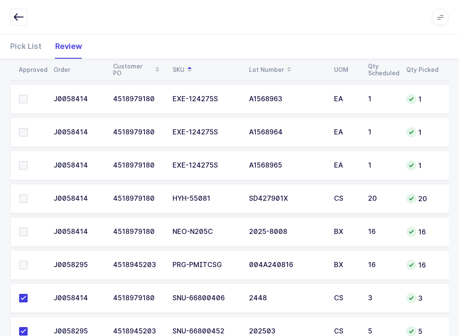
click at [17, 232] on td at bounding box center [29, 232] width 38 height 30
click at [32, 233] on label at bounding box center [31, 232] width 24 height 9
click at [28, 228] on input "checkbox" at bounding box center [28, 228] width 0 height 0
click at [24, 264] on span at bounding box center [23, 265] width 9 height 9
click at [28, 261] on input "checkbox" at bounding box center [28, 261] width 0 height 0
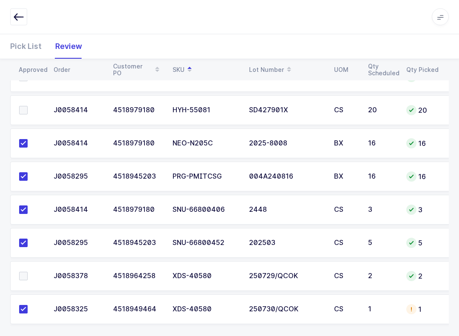
scroll to position [314, 0]
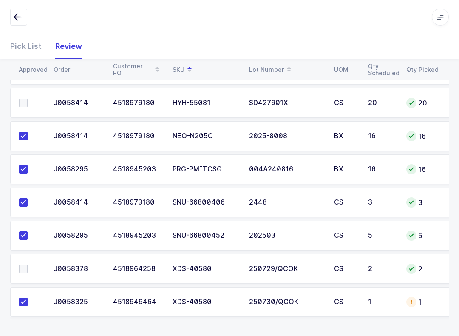
click at [24, 265] on span at bounding box center [23, 269] width 9 height 9
click at [28, 265] on input "checkbox" at bounding box center [28, 265] width 0 height 0
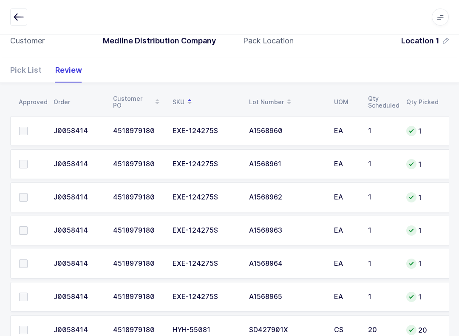
scroll to position [83, 0]
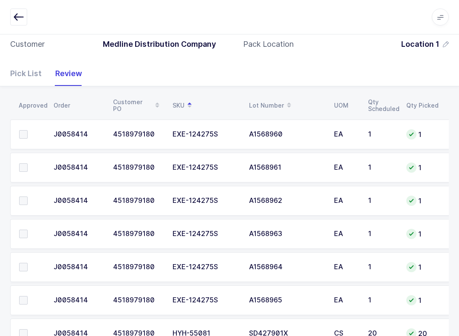
click at [22, 299] on span at bounding box center [23, 300] width 9 height 9
click at [28, 296] on input "checkbox" at bounding box center [28, 296] width 0 height 0
click at [28, 263] on label at bounding box center [31, 267] width 24 height 9
click at [28, 263] on input "checkbox" at bounding box center [28, 263] width 0 height 0
click at [36, 230] on label at bounding box center [31, 234] width 24 height 9
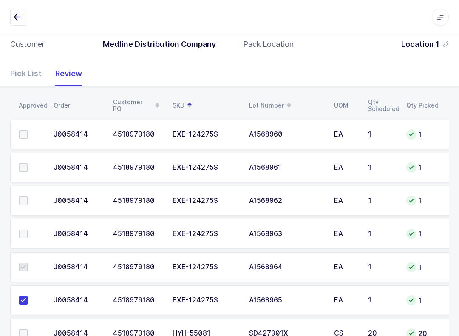
click at [28, 230] on input "checkbox" at bounding box center [28, 230] width 0 height 0
click at [31, 197] on label at bounding box center [31, 201] width 24 height 9
click at [28, 197] on input "checkbox" at bounding box center [28, 197] width 0 height 0
click at [31, 163] on label at bounding box center [31, 167] width 24 height 9
click at [28, 163] on input "checkbox" at bounding box center [28, 163] width 0 height 0
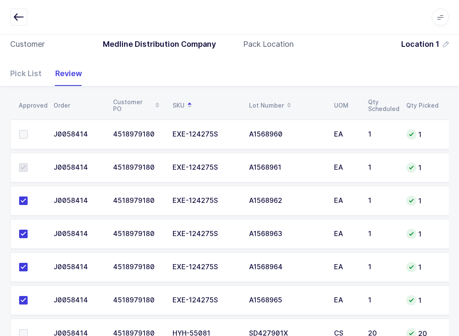
click at [32, 131] on label at bounding box center [31, 134] width 24 height 9
click at [28, 130] on input "checkbox" at bounding box center [28, 130] width 0 height 0
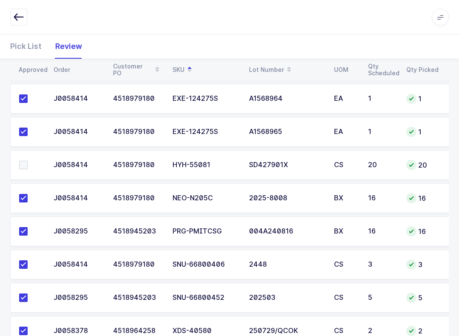
scroll to position [270, 0]
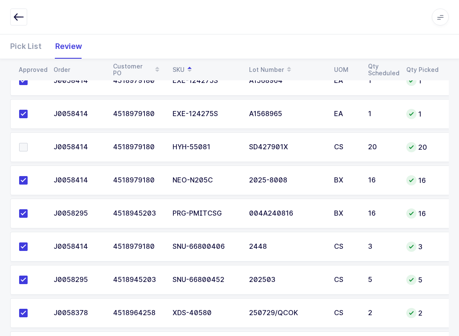
click at [28, 146] on label at bounding box center [31, 147] width 24 height 9
click at [28, 143] on input "checkbox" at bounding box center [28, 143] width 0 height 0
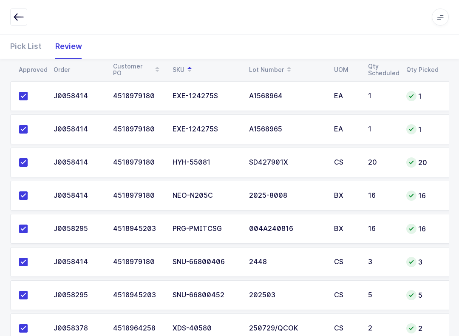
scroll to position [314, 0]
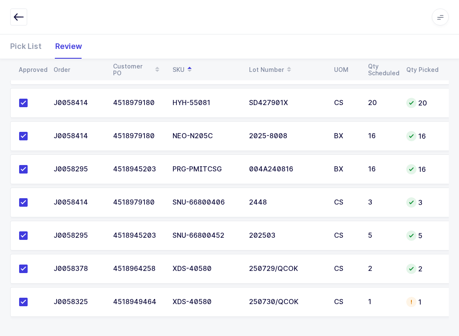
click at [23, 48] on div "Pick List" at bounding box center [29, 46] width 38 height 25
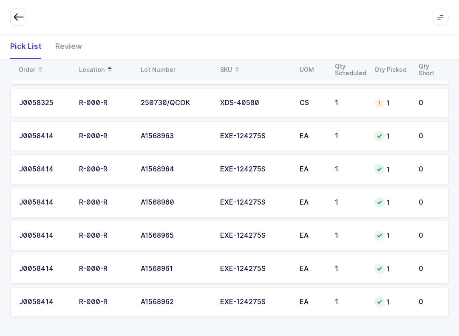
click at [344, 100] on div at bounding box center [380, 103] width 10 height 10
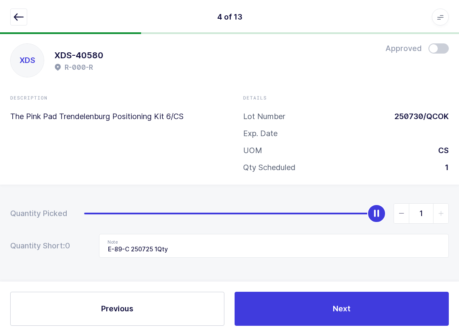
scroll to position [0, 0]
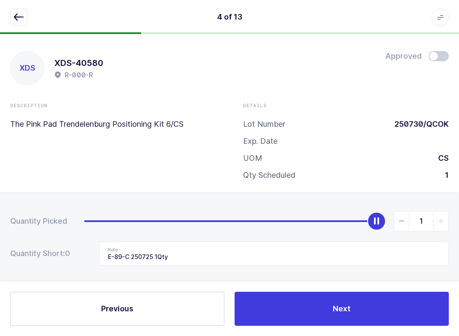
click at [15, 16] on icon "button" at bounding box center [19, 17] width 10 height 10
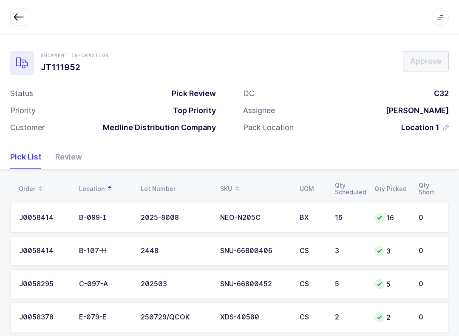
click at [77, 161] on div "Review" at bounding box center [65, 157] width 34 height 25
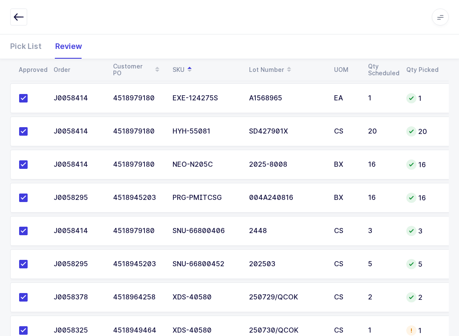
scroll to position [314, 0]
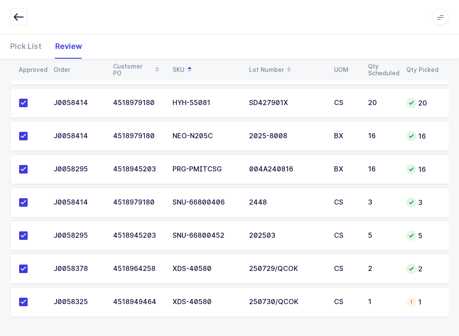
click at [344, 296] on td "CS" at bounding box center [346, 302] width 34 height 30
click at [31, 45] on div "Pick List" at bounding box center [29, 46] width 38 height 25
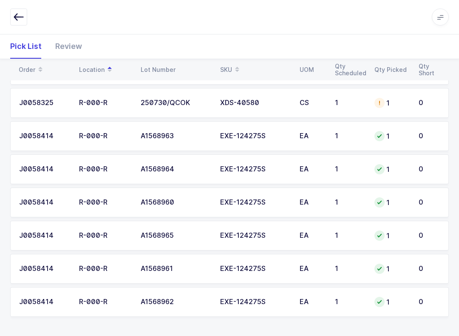
click at [344, 106] on td "1" at bounding box center [350, 103] width 40 height 30
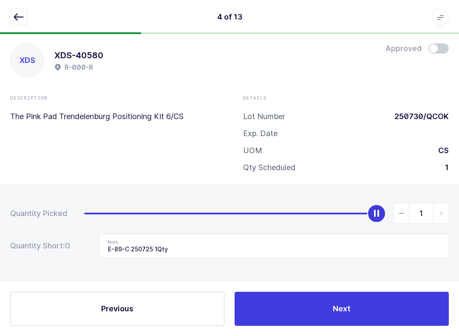
scroll to position [9, 0]
click at [344, 47] on span at bounding box center [439, 48] width 20 height 10
click at [344, 302] on button "Next" at bounding box center [342, 309] width 214 height 34
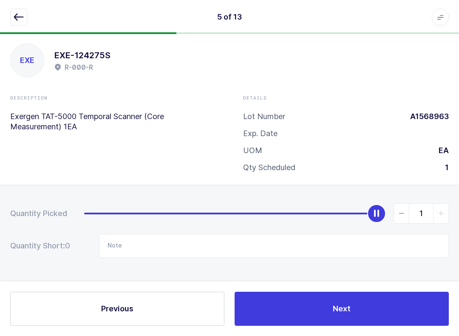
click at [26, 17] on button "button" at bounding box center [18, 17] width 17 height 17
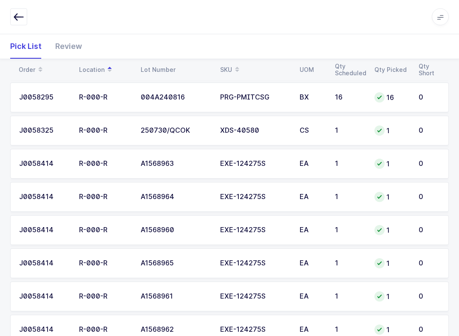
scroll to position [314, 0]
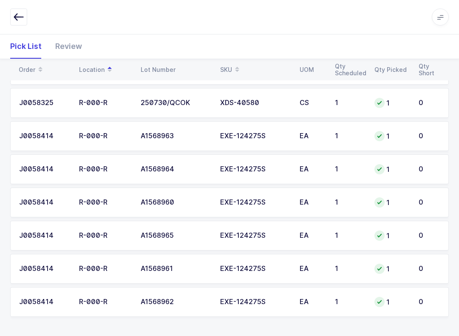
click at [65, 45] on div "Review" at bounding box center [65, 46] width 34 height 25
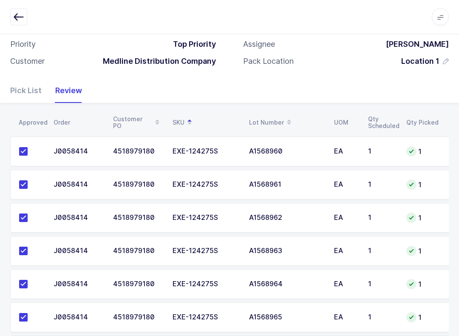
scroll to position [0, 0]
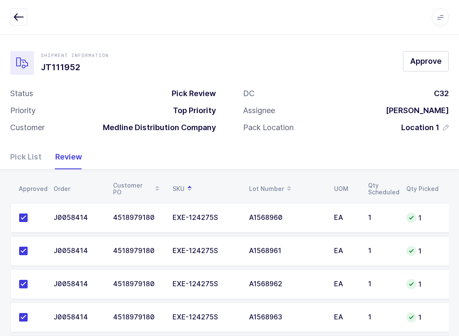
click at [344, 61] on span "Approve" at bounding box center [425, 61] width 31 height 11
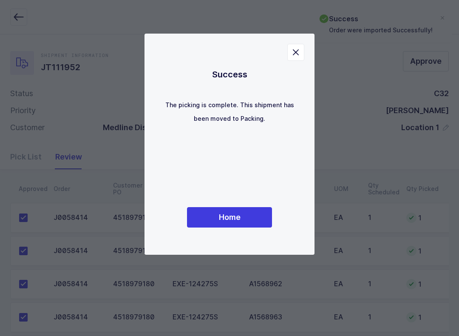
click at [253, 211] on button "Home" at bounding box center [229, 217] width 85 height 20
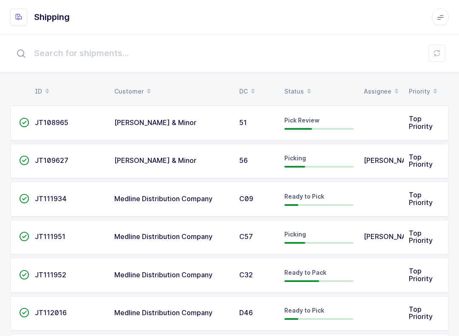
click at [304, 87] on span at bounding box center [309, 91] width 10 height 14
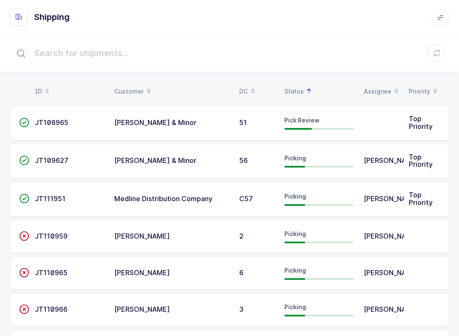
click at [330, 199] on div "Picking" at bounding box center [319, 199] width 69 height 14
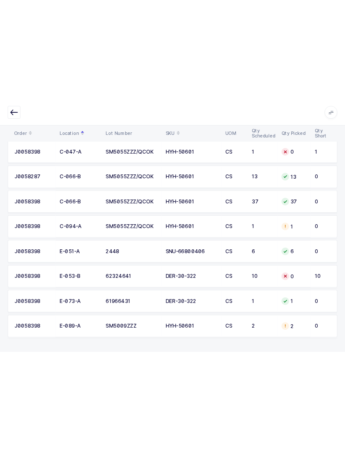
scroll to position [141, 0]
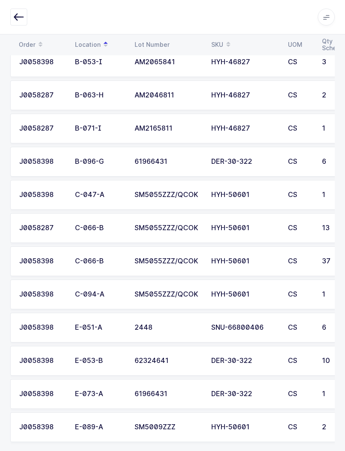
click at [327, 373] on td "10" at bounding box center [335, 361] width 38 height 30
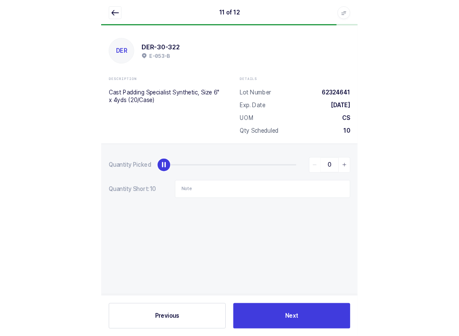
scroll to position [0, 0]
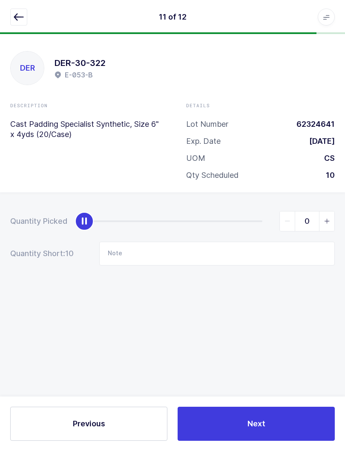
click at [14, 19] on icon "button" at bounding box center [19, 17] width 10 height 10
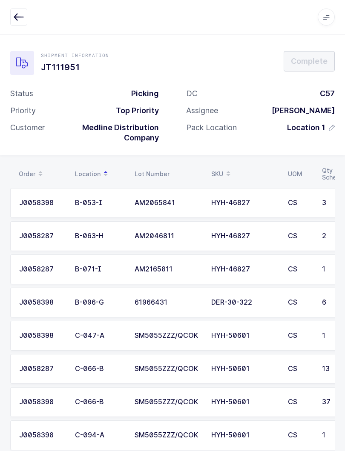
click at [20, 18] on icon "button" at bounding box center [19, 17] width 10 height 10
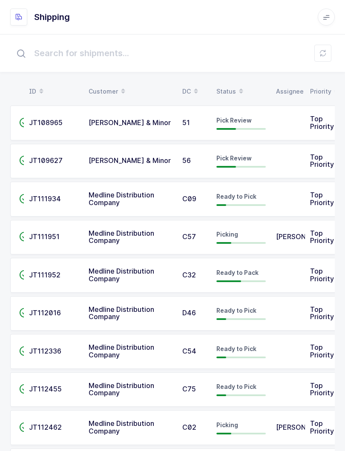
click at [237, 85] on span at bounding box center [241, 91] width 10 height 14
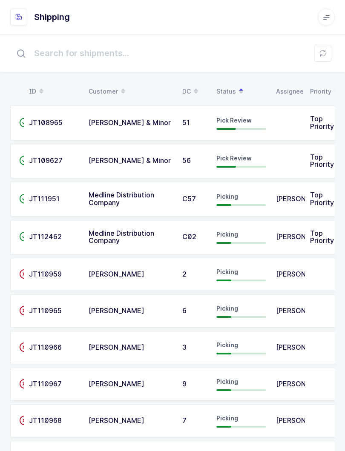
click at [245, 120] on span "Pick Review" at bounding box center [233, 120] width 35 height 7
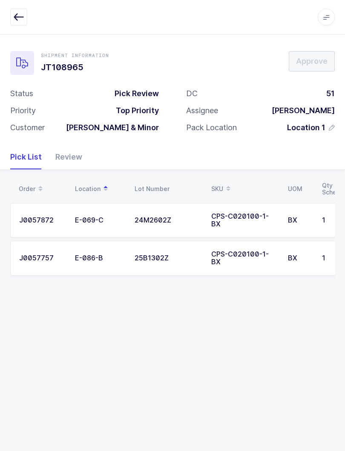
click at [63, 149] on div "Review" at bounding box center [65, 157] width 34 height 25
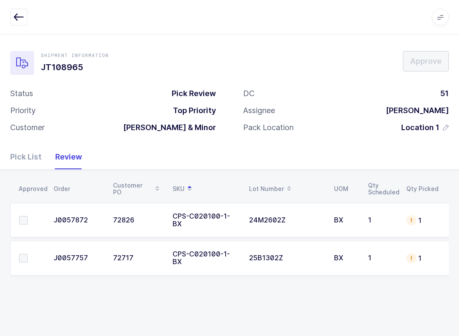
click at [344, 262] on td "1" at bounding box center [423, 258] width 43 height 35
click at [344, 255] on icon at bounding box center [411, 258] width 7 height 7
click at [29, 151] on div "Pick List" at bounding box center [29, 157] width 38 height 25
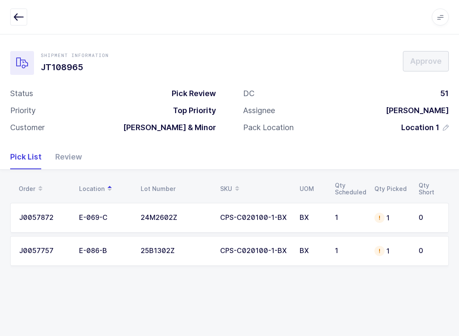
click at [344, 250] on td "0" at bounding box center [431, 251] width 35 height 30
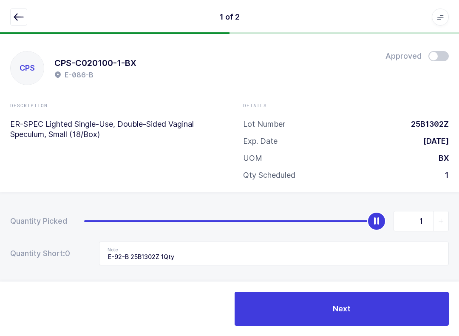
click at [14, 16] on icon "button" at bounding box center [19, 17] width 10 height 10
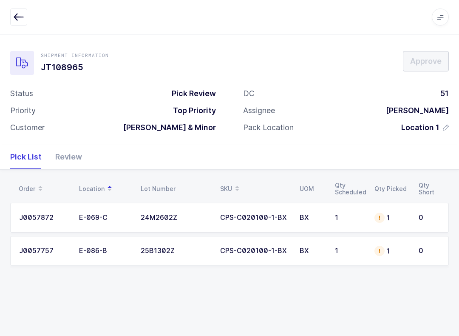
click at [74, 152] on div "Review" at bounding box center [65, 157] width 34 height 25
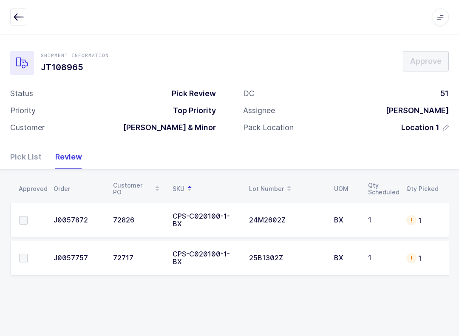
click at [26, 211] on td at bounding box center [29, 220] width 38 height 35
click at [27, 254] on span at bounding box center [23, 258] width 9 height 9
click at [28, 254] on input "checkbox" at bounding box center [28, 254] width 0 height 0
click at [29, 216] on label at bounding box center [31, 220] width 24 height 9
click at [28, 216] on input "checkbox" at bounding box center [28, 216] width 0 height 0
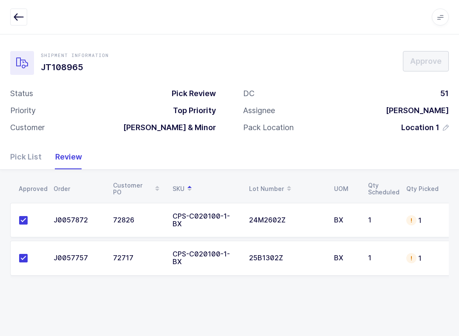
click at [16, 155] on div "Pick List" at bounding box center [29, 157] width 38 height 25
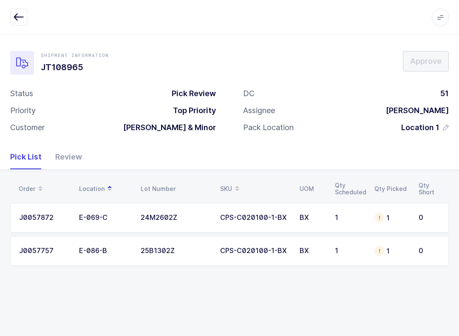
click at [31, 214] on div "J0057872" at bounding box center [44, 218] width 50 height 8
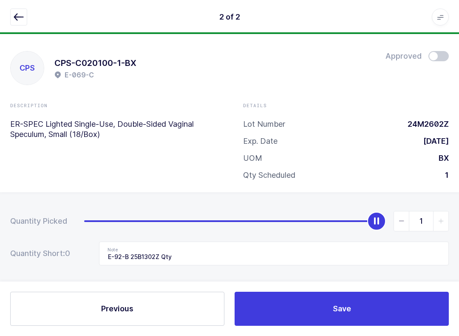
click at [344, 59] on span at bounding box center [439, 56] width 20 height 10
click at [13, 15] on button "button" at bounding box center [18, 17] width 17 height 17
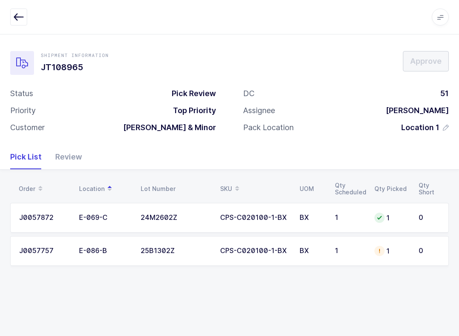
click at [17, 21] on icon "button" at bounding box center [19, 17] width 10 height 10
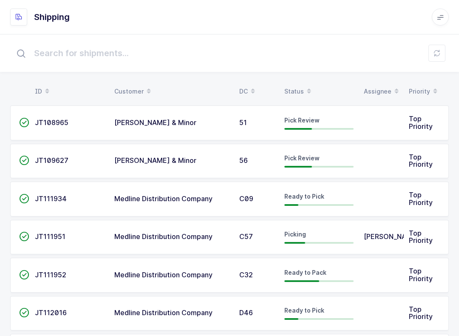
click at [297, 89] on div "Status" at bounding box center [319, 91] width 69 height 14
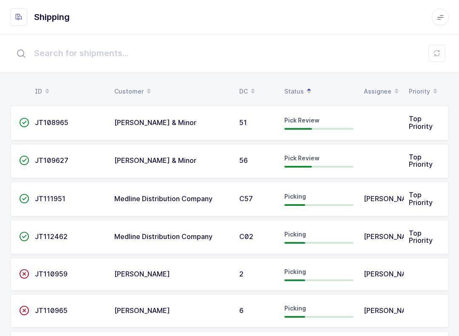
click at [344, 168] on td at bounding box center [381, 161] width 45 height 35
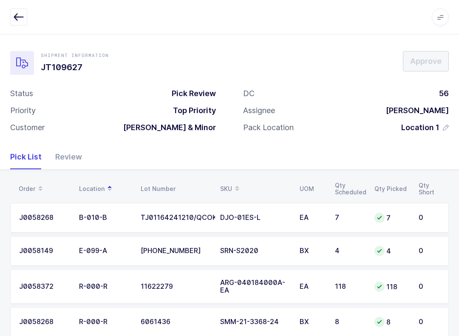
click at [17, 17] on icon "button" at bounding box center [19, 17] width 10 height 10
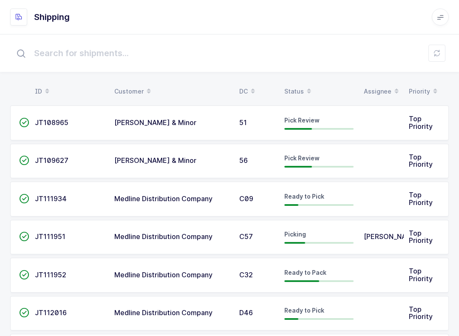
click at [311, 82] on table "ID Customer DC Status Assignee Priority" at bounding box center [229, 91] width 439 height 21
click at [304, 87] on span at bounding box center [309, 91] width 10 height 14
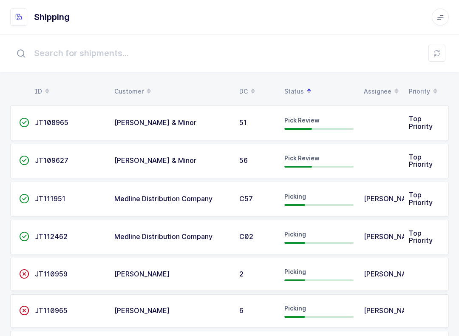
click at [342, 123] on div "Pick Review" at bounding box center [319, 123] width 69 height 14
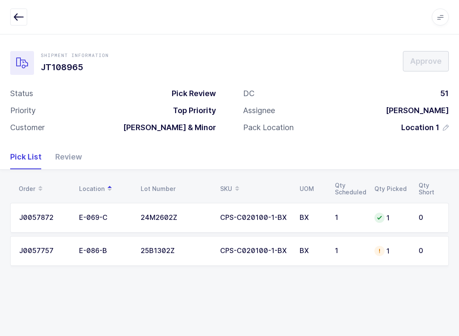
click at [42, 247] on div "J0057757" at bounding box center [44, 251] width 50 height 8
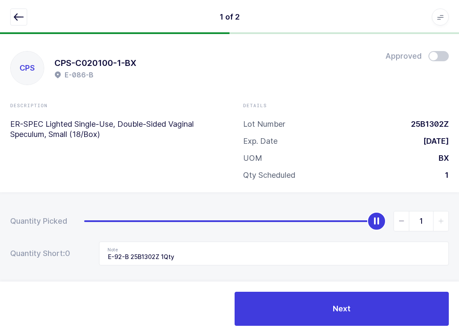
click at [14, 14] on icon "button" at bounding box center [19, 17] width 10 height 10
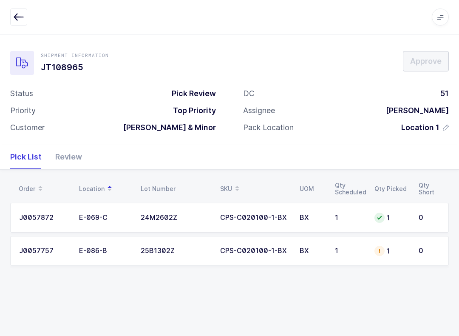
click at [49, 253] on div "J0057757" at bounding box center [44, 251] width 50 height 8
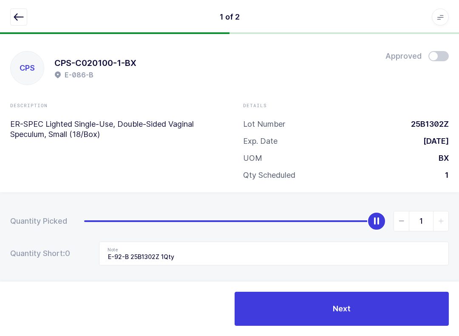
click at [344, 49] on div "CPS CPS-C020100-1-BX E-086-B Approved Description ER-SPEC Lighted Single-Use, D…" at bounding box center [229, 113] width 459 height 158
click at [344, 58] on span at bounding box center [439, 56] width 20 height 10
click at [13, 12] on button "button" at bounding box center [18, 17] width 17 height 17
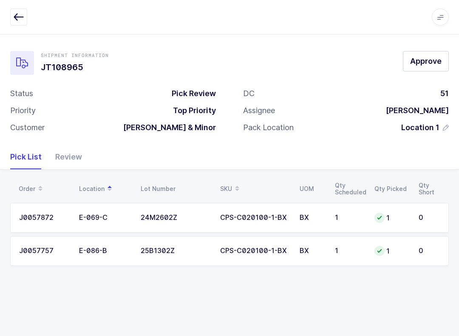
click at [17, 19] on icon "button" at bounding box center [19, 17] width 10 height 10
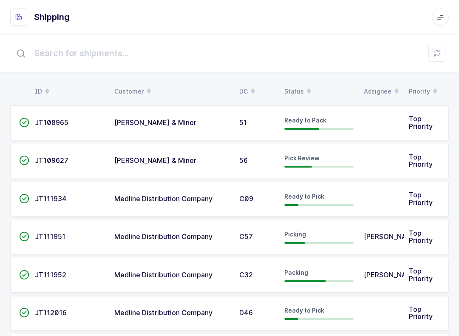
click at [296, 95] on div "Status" at bounding box center [319, 91] width 69 height 14
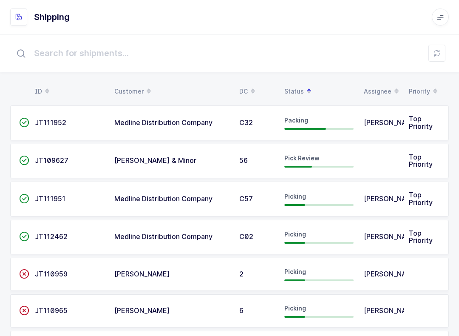
click at [29, 162] on td "" at bounding box center [20, 161] width 20 height 35
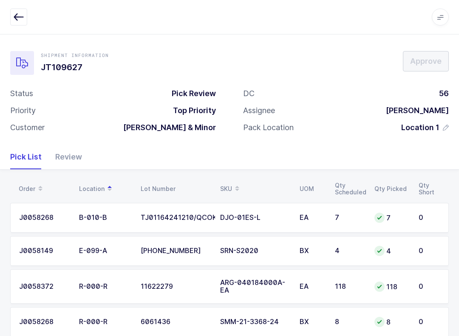
scroll to position [20, 0]
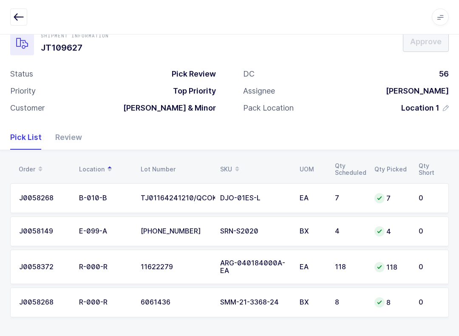
click at [68, 140] on div "Review" at bounding box center [65, 137] width 34 height 25
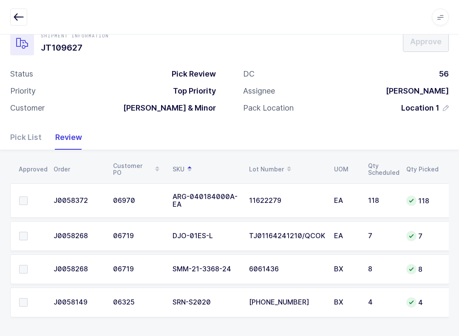
click at [14, 17] on icon "button" at bounding box center [19, 17] width 10 height 10
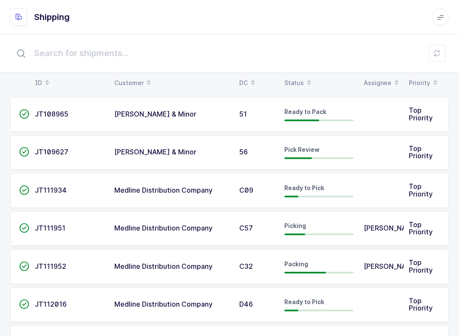
click at [300, 83] on div "Status" at bounding box center [319, 83] width 69 height 14
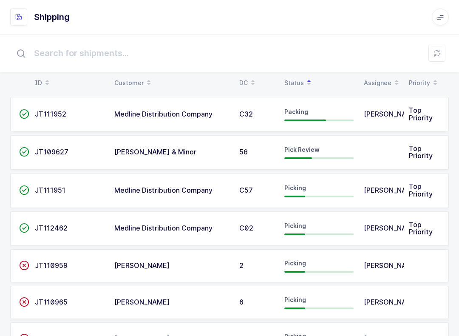
click at [188, 186] on span "Medline Distribution Company" at bounding box center [163, 190] width 98 height 9
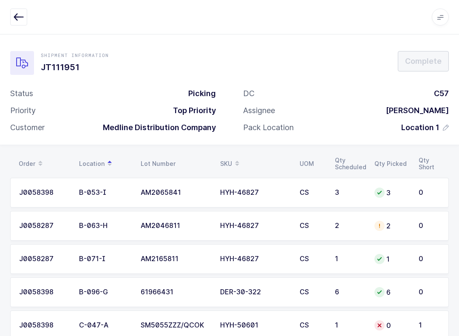
click at [30, 225] on div "J0058287" at bounding box center [44, 226] width 50 height 8
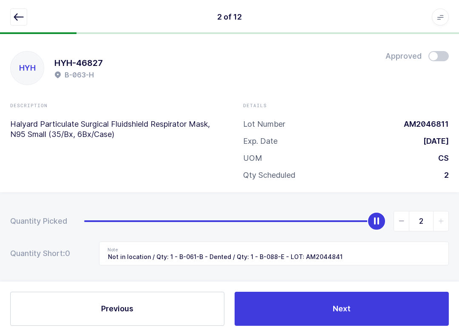
click at [344, 215] on span "slider between 0 and 2" at bounding box center [401, 221] width 15 height 20
click at [344, 223] on span "slider between 0 and 2" at bounding box center [401, 221] width 15 height 20
type input "0"
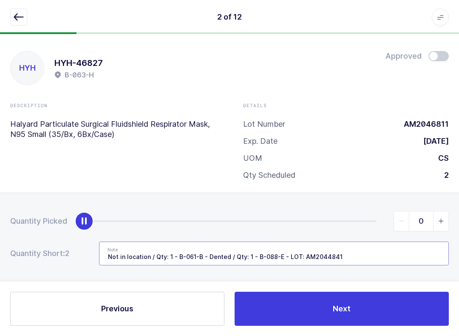
click at [344, 255] on input "Not in location / Qty: 1 - B-061-B - Dented / Qty: 1 - B-088-E - LOT: AM2044841" at bounding box center [274, 254] width 350 height 24
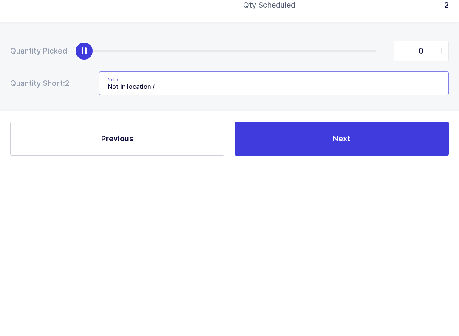
type input "Not"
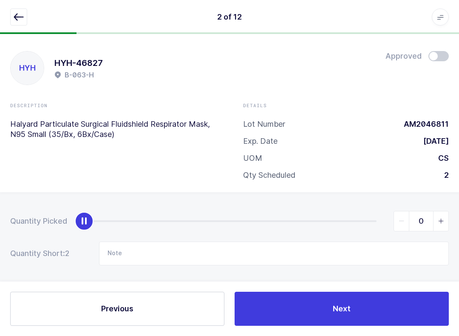
click at [19, 22] on button "button" at bounding box center [18, 17] width 17 height 17
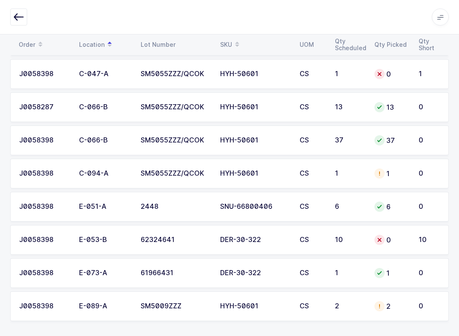
scroll to position [250, 0]
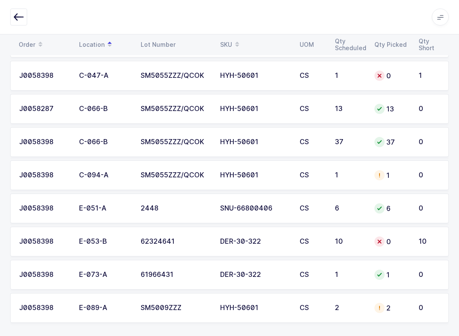
click at [344, 240] on div "0" at bounding box center [392, 242] width 34 height 10
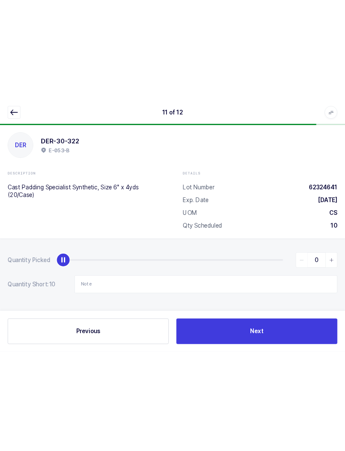
scroll to position [9, 0]
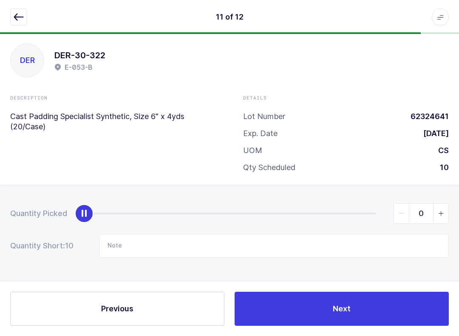
click at [18, 22] on button "button" at bounding box center [18, 17] width 17 height 17
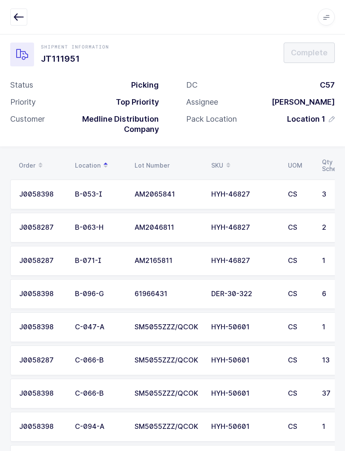
click at [31, 22] on div at bounding box center [172, 17] width 324 height 17
click at [15, 14] on icon "button" at bounding box center [19, 17] width 10 height 10
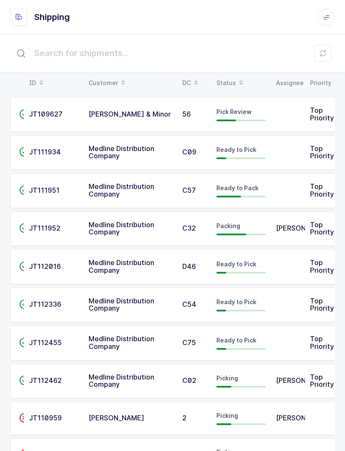
click at [229, 76] on div "Status" at bounding box center [240, 83] width 49 height 14
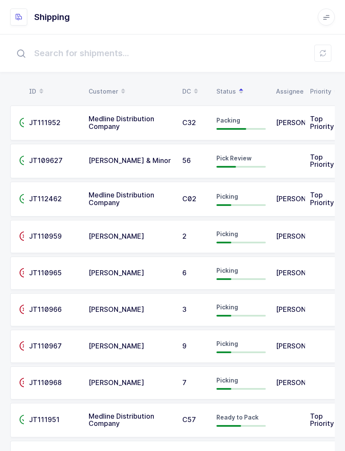
click at [313, 49] on input "text" at bounding box center [172, 53] width 324 height 27
click at [328, 56] on button at bounding box center [322, 53] width 17 height 17
click at [243, 157] on span "Pick Review" at bounding box center [233, 157] width 35 height 7
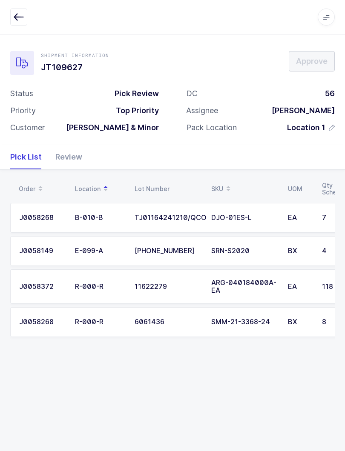
click at [74, 151] on div "Review" at bounding box center [65, 157] width 34 height 25
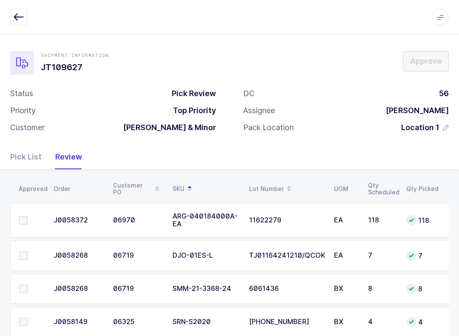
scroll to position [20, 0]
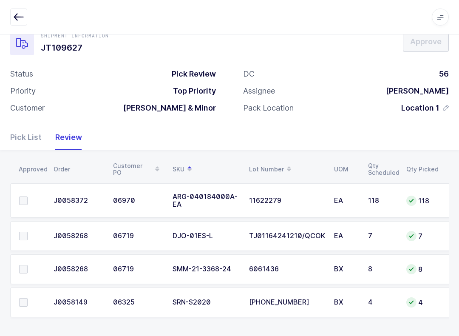
click at [26, 271] on span at bounding box center [23, 269] width 9 height 9
click at [28, 265] on input "checkbox" at bounding box center [28, 265] width 0 height 0
click at [33, 131] on div "Pick List" at bounding box center [29, 137] width 38 height 25
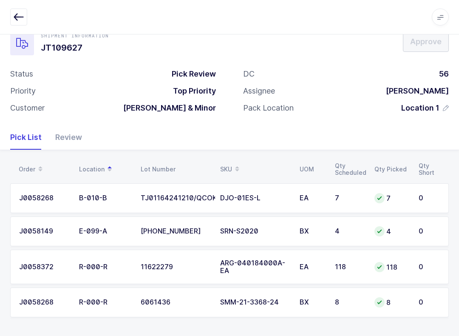
click at [76, 129] on div "Review" at bounding box center [65, 137] width 34 height 25
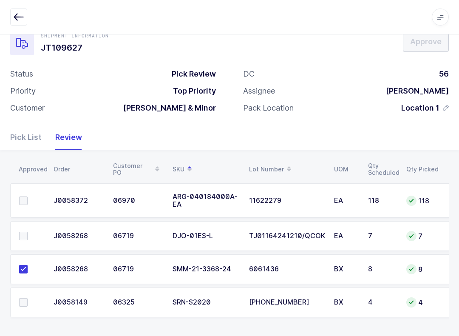
click at [27, 236] on span at bounding box center [23, 236] width 9 height 9
click at [28, 232] on input "checkbox" at bounding box center [28, 232] width 0 height 0
click at [26, 199] on span at bounding box center [23, 201] width 9 height 9
click at [28, 197] on input "checkbox" at bounding box center [28, 197] width 0 height 0
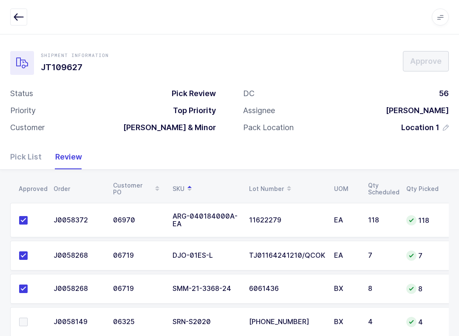
click at [25, 324] on span at bounding box center [23, 322] width 9 height 9
click at [28, 318] on input "checkbox" at bounding box center [28, 318] width 0 height 0
click at [344, 60] on span "Approve" at bounding box center [425, 61] width 31 height 11
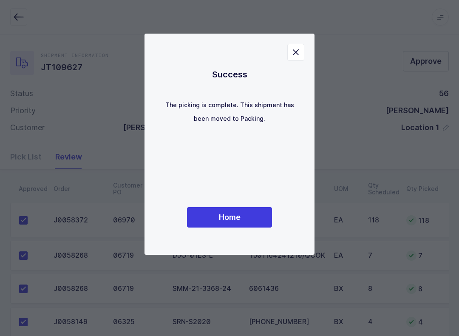
click at [246, 222] on button "Home" at bounding box center [229, 217] width 85 height 20
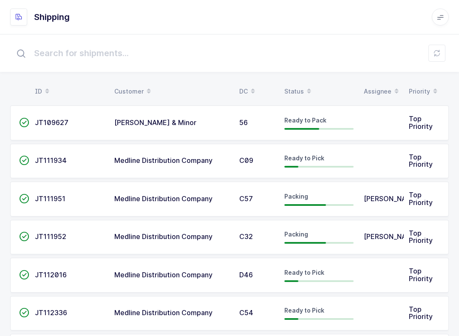
click at [301, 80] on div "ID Customer DC Status Assignee Priority  JT109627 [PERSON_NAME] & Minor 56 Rea…" at bounding box center [229, 322] width 459 height 576
click at [305, 85] on span at bounding box center [309, 91] width 10 height 14
